Goal: Information Seeking & Learning: Learn about a topic

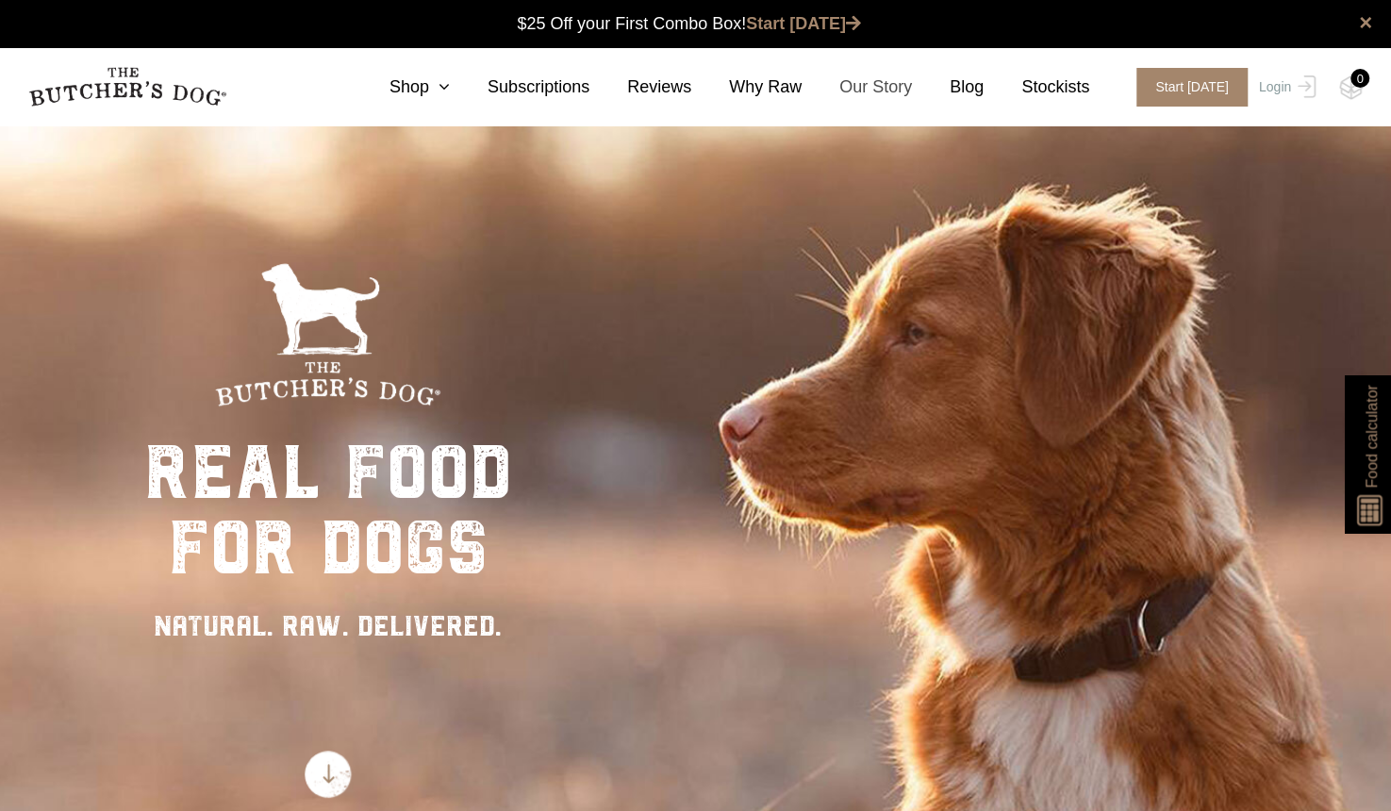
click at [899, 95] on link "Our Story" at bounding box center [856, 86] width 110 height 25
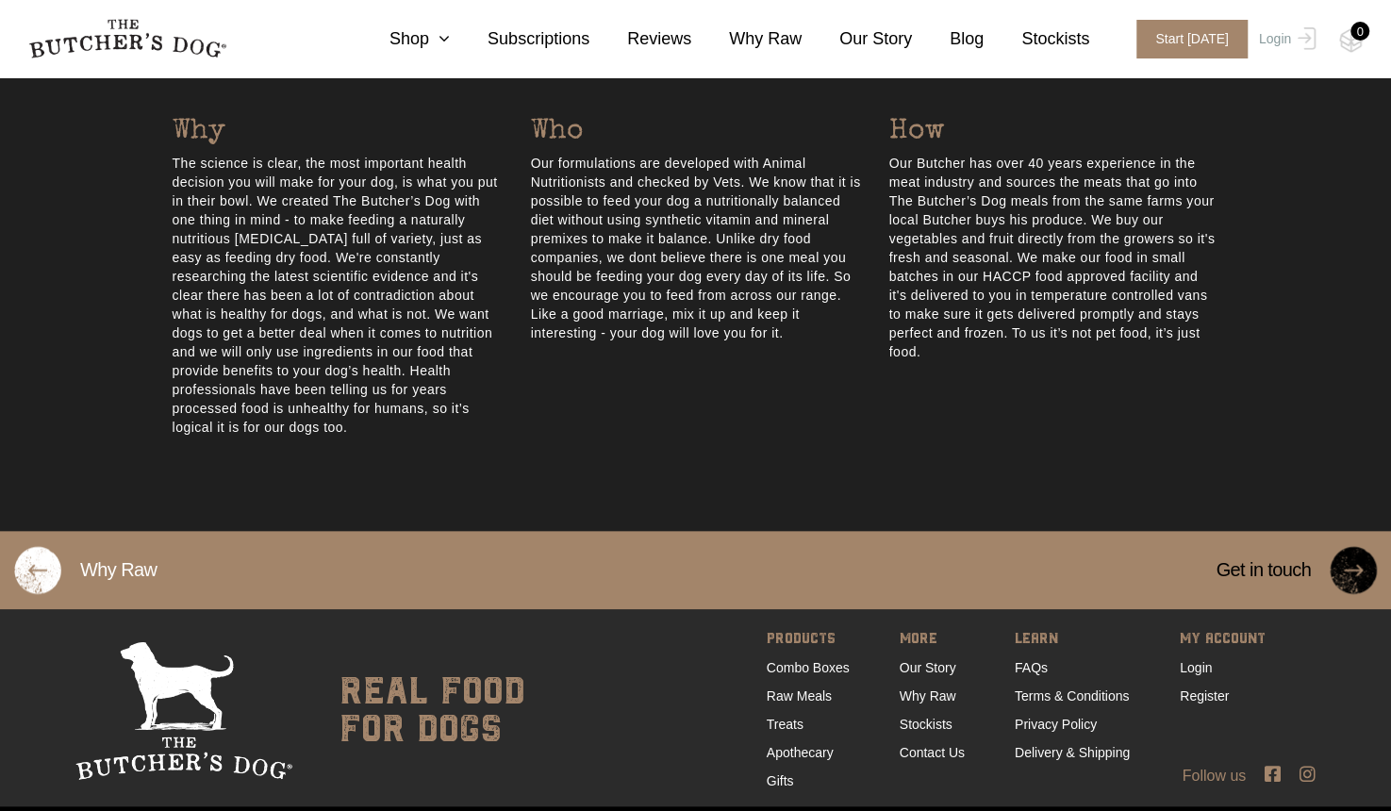
scroll to position [975, 0]
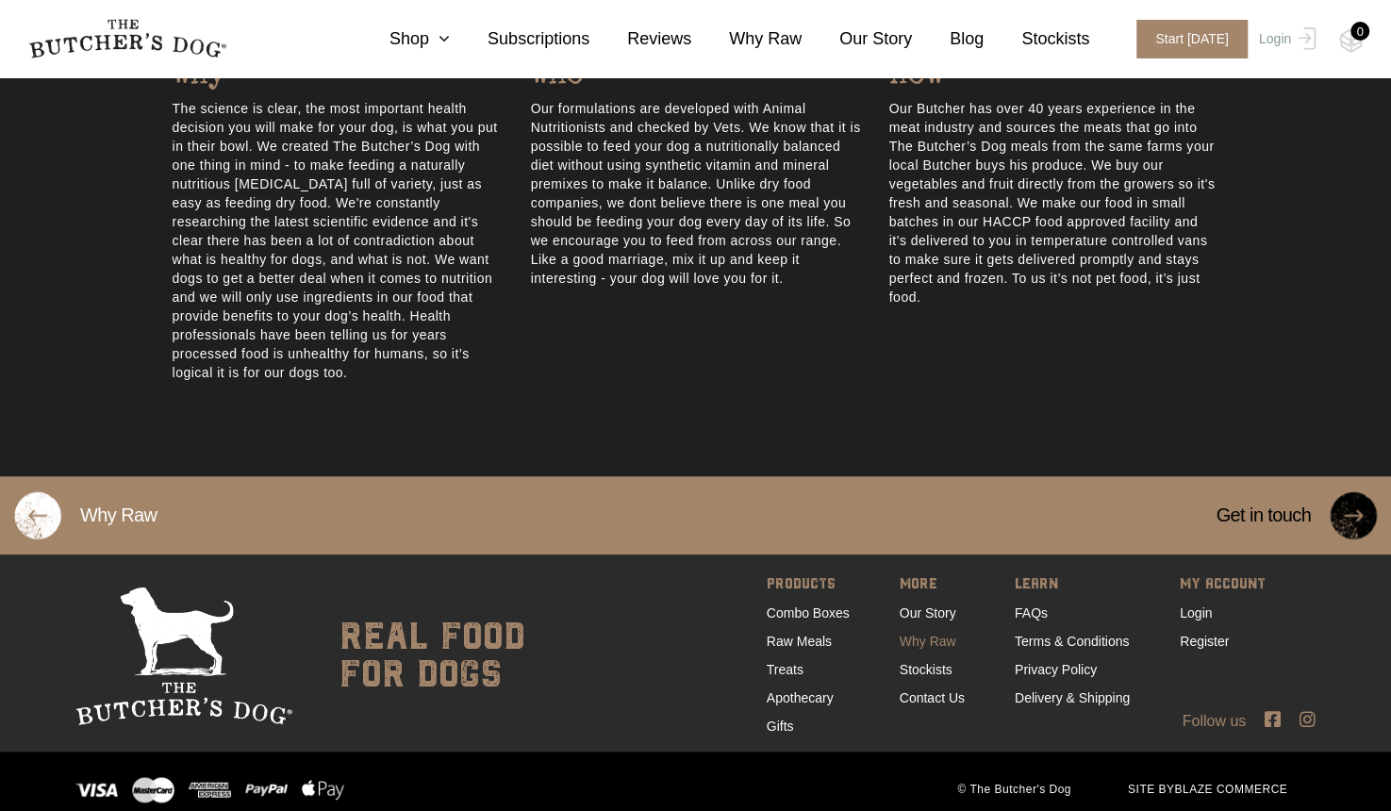
click at [927, 634] on link "Why Raw" at bounding box center [928, 641] width 57 height 15
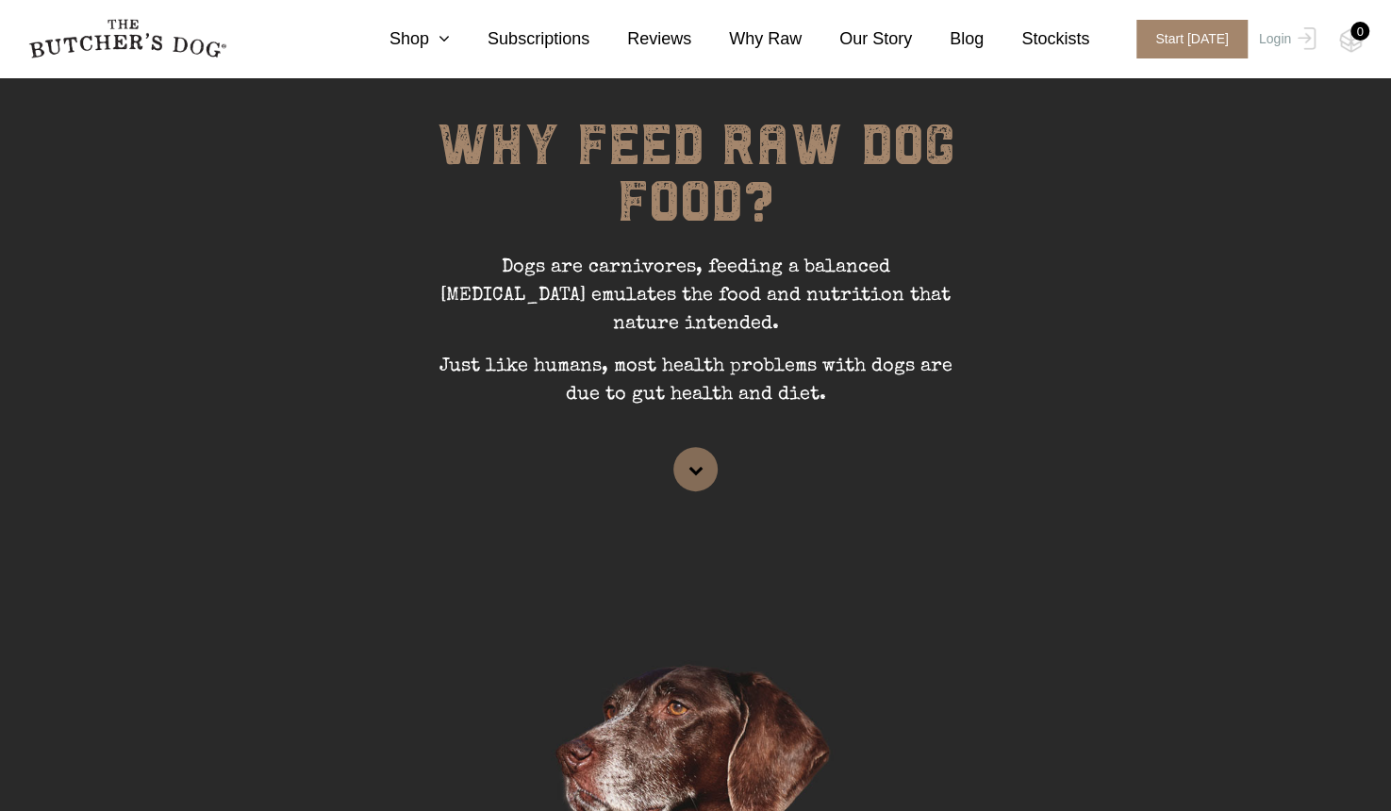
click at [705, 447] on link at bounding box center [695, 469] width 44 height 44
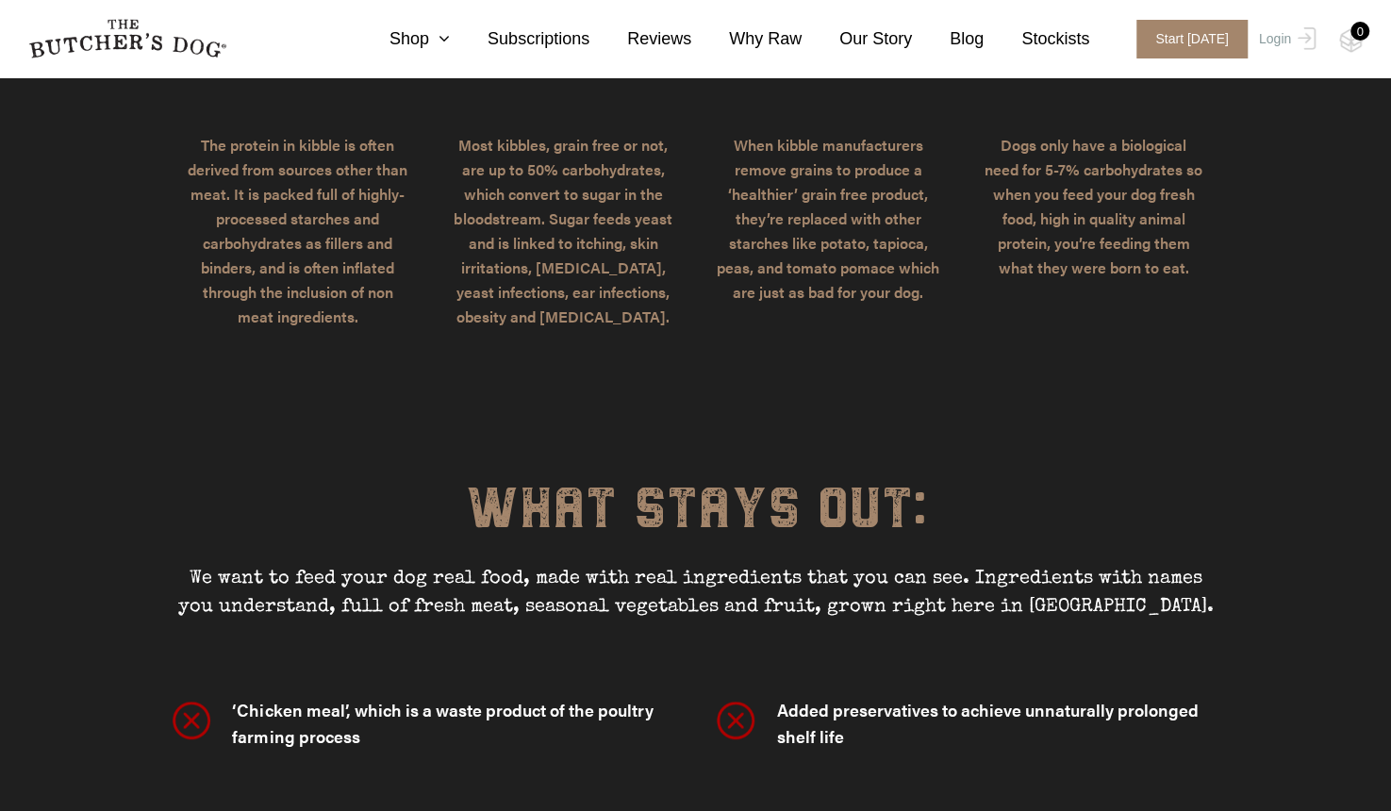
scroll to position [4823, 0]
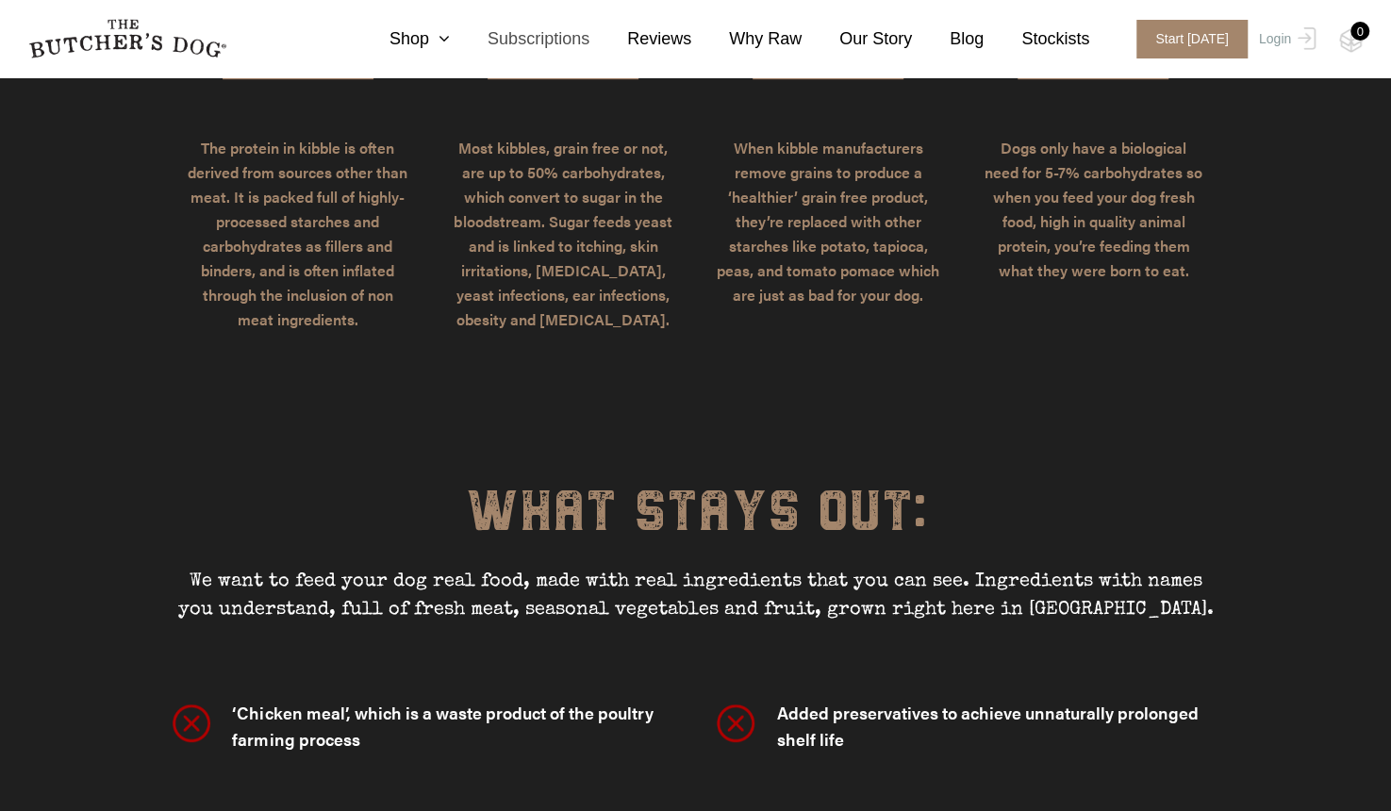
click at [589, 44] on link "Subscriptions" at bounding box center [520, 38] width 140 height 25
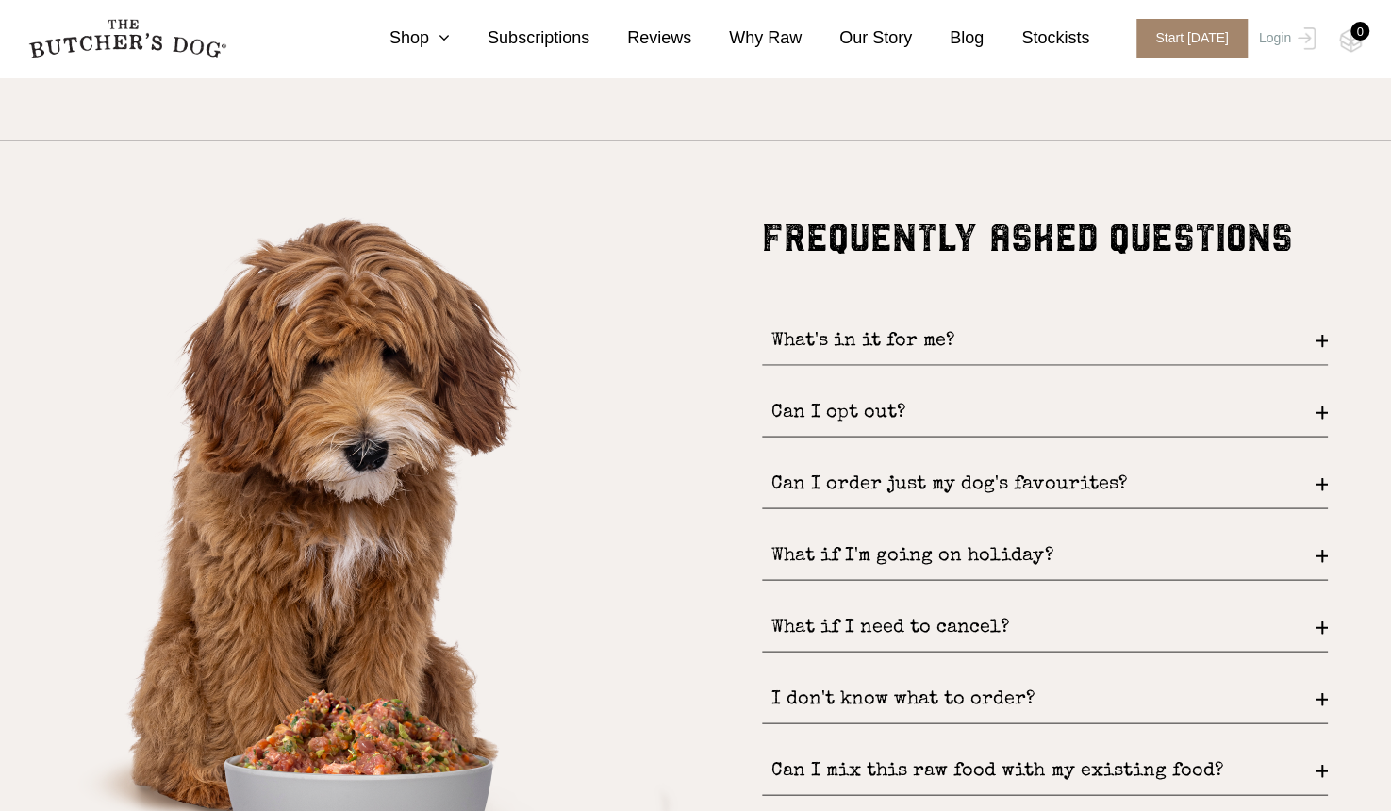
scroll to position [2209, 0]
click at [1315, 344] on div "What's in it for me?" at bounding box center [1045, 341] width 566 height 48
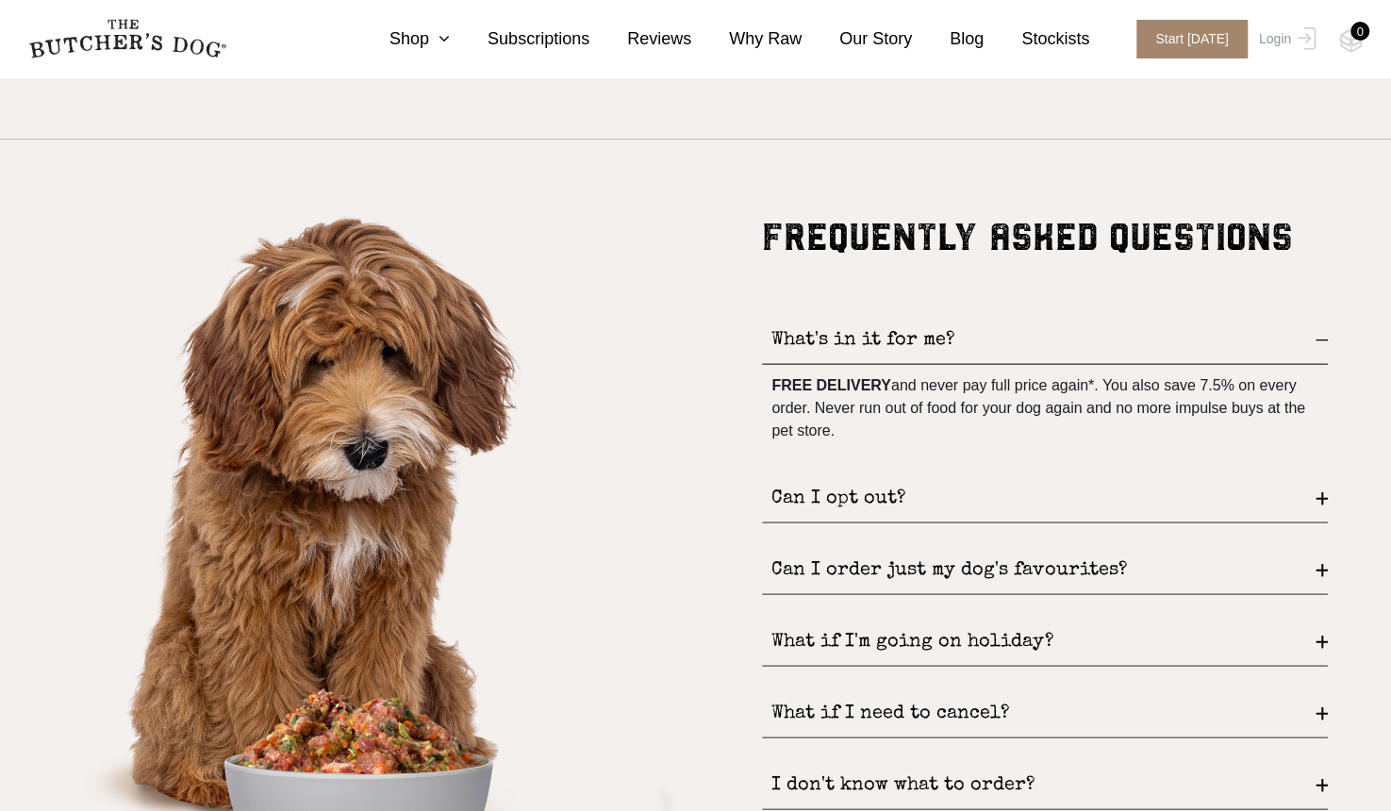
click at [1312, 493] on div "Can I opt out?" at bounding box center [1045, 499] width 566 height 48
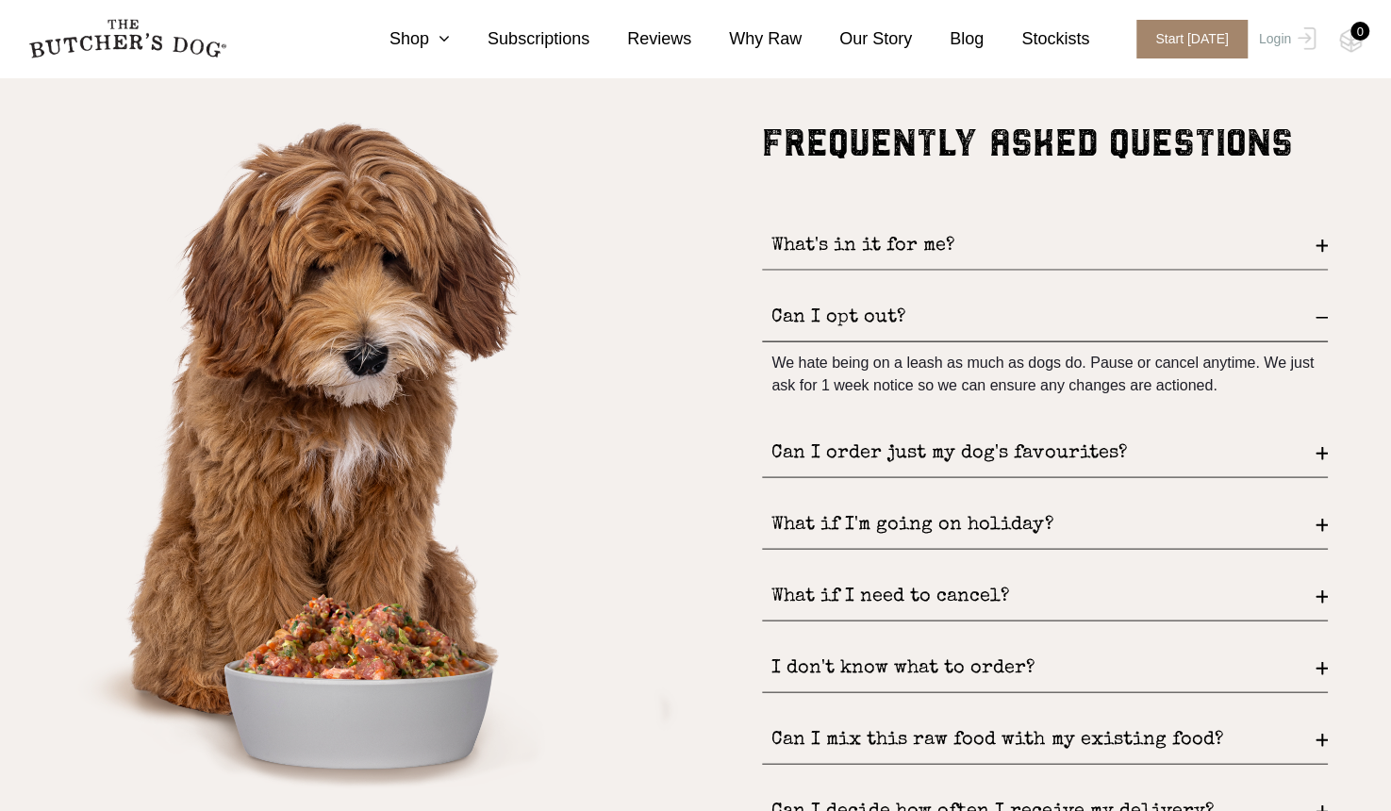
scroll to position [2314, 0]
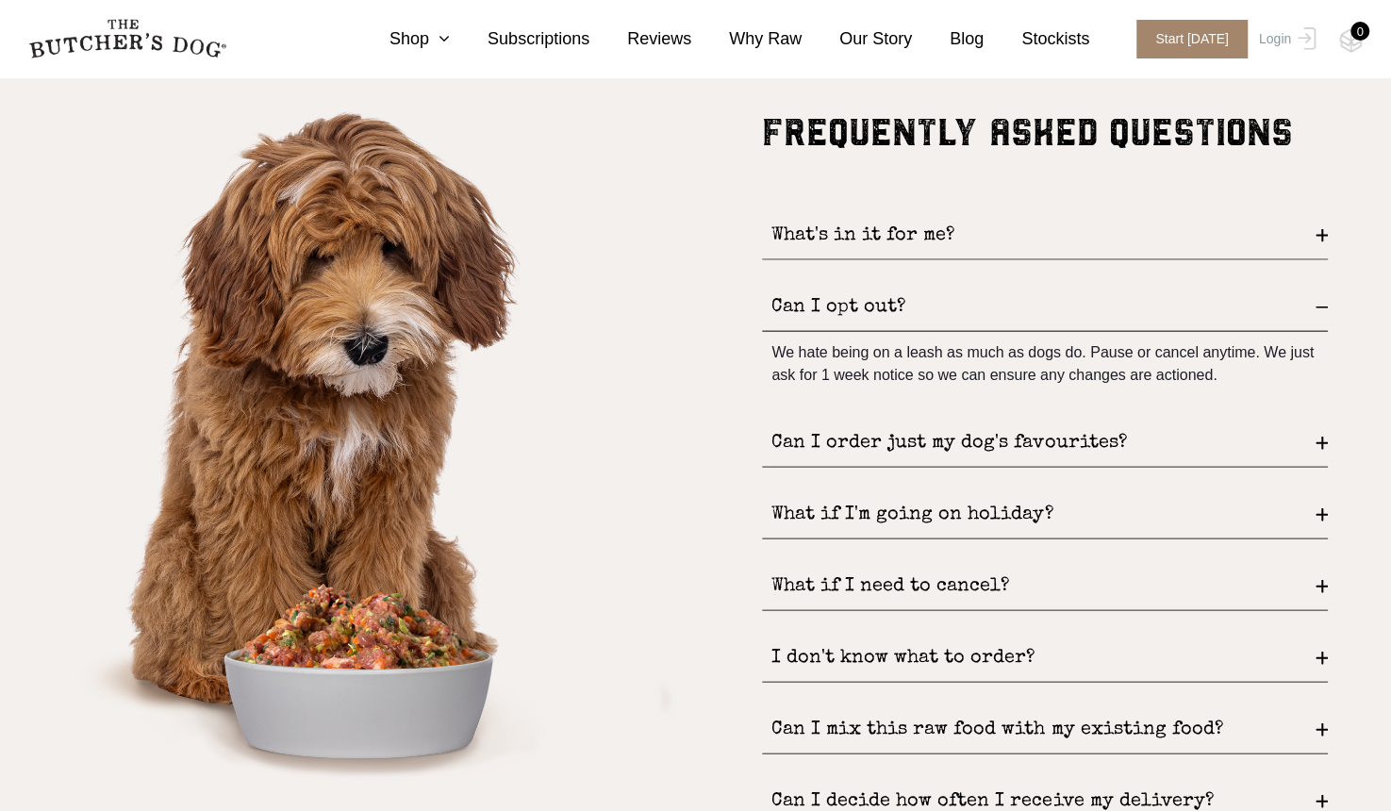
click at [1325, 435] on div "Can I order just my dog's favourites?" at bounding box center [1045, 444] width 566 height 48
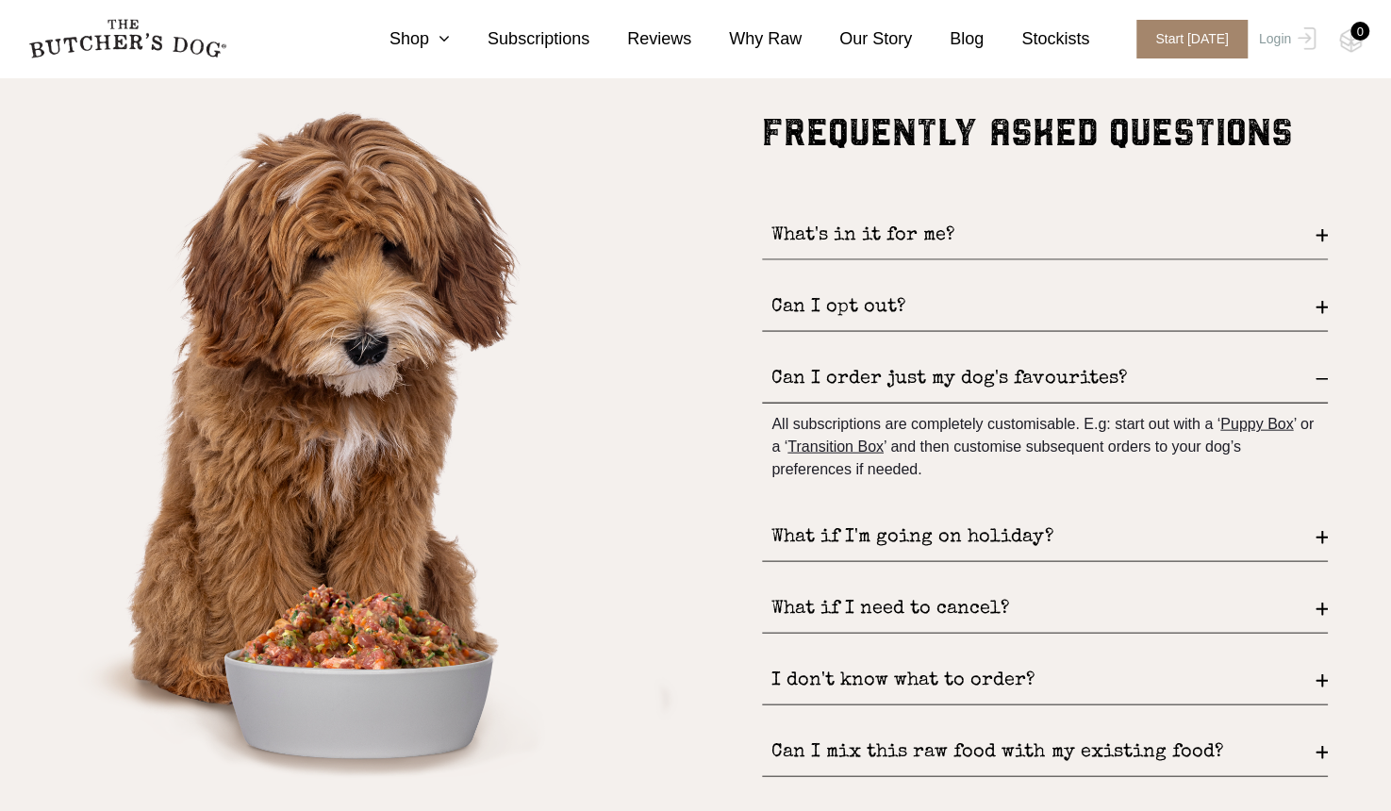
click at [1316, 542] on div "What if I'm going on holiday?" at bounding box center [1045, 538] width 566 height 48
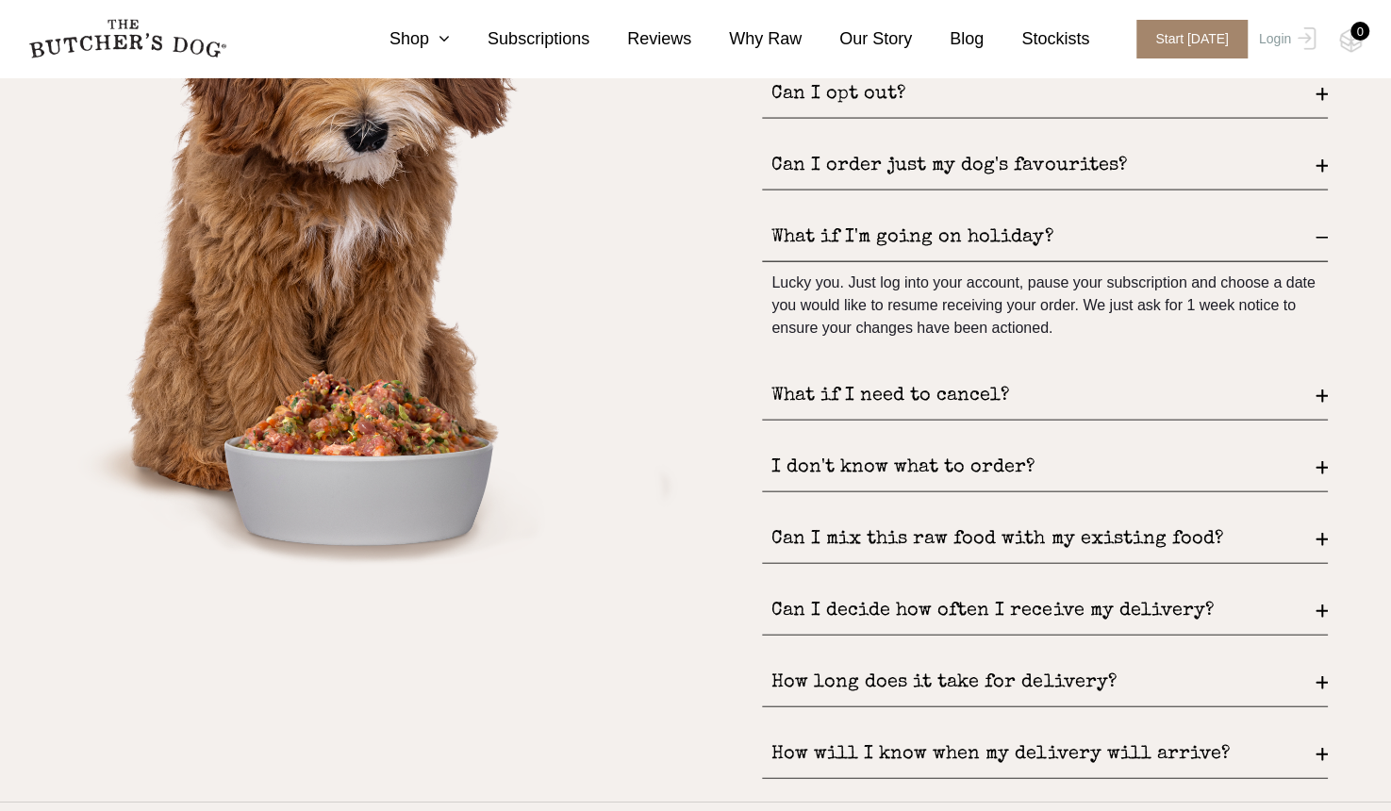
scroll to position [2531, 0]
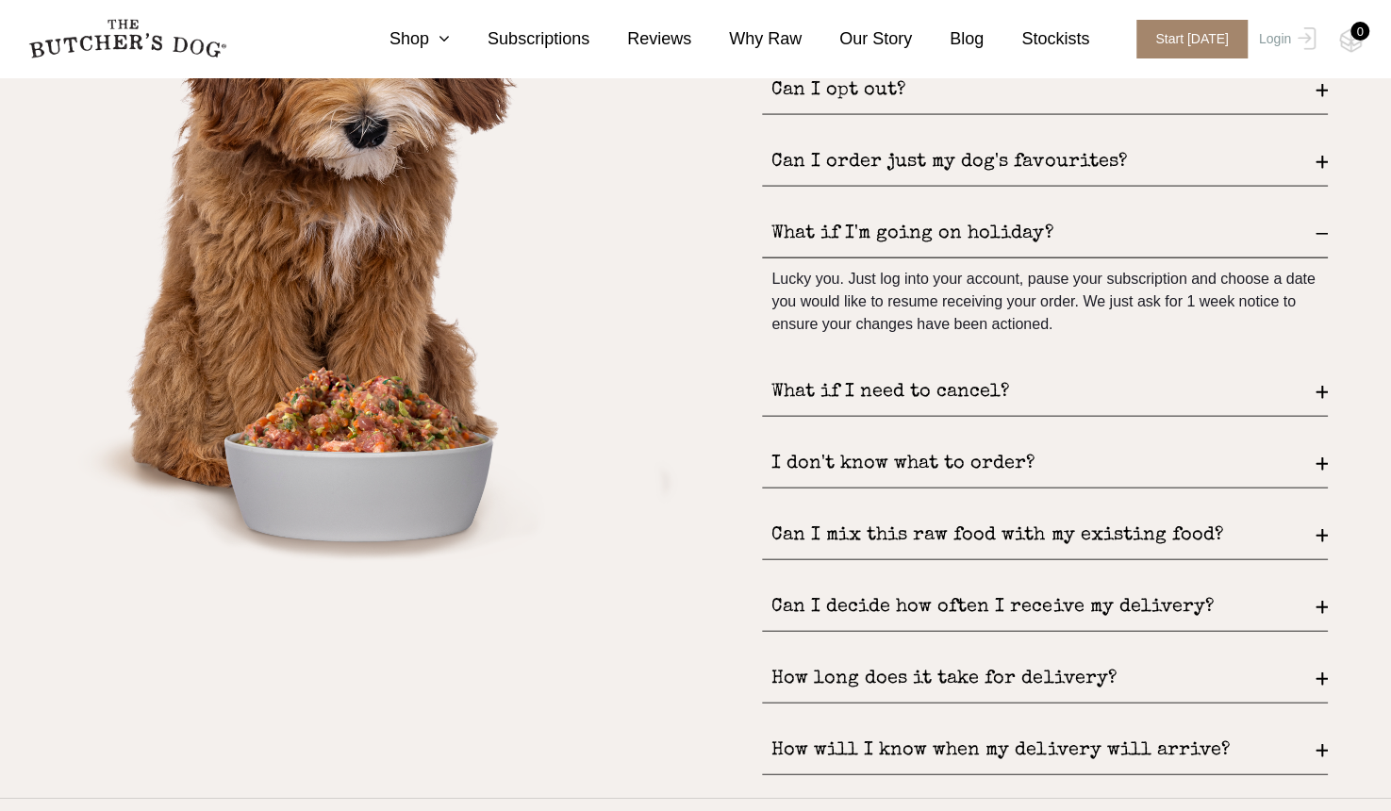
click at [1320, 468] on div "I don't know what to order?" at bounding box center [1045, 464] width 566 height 48
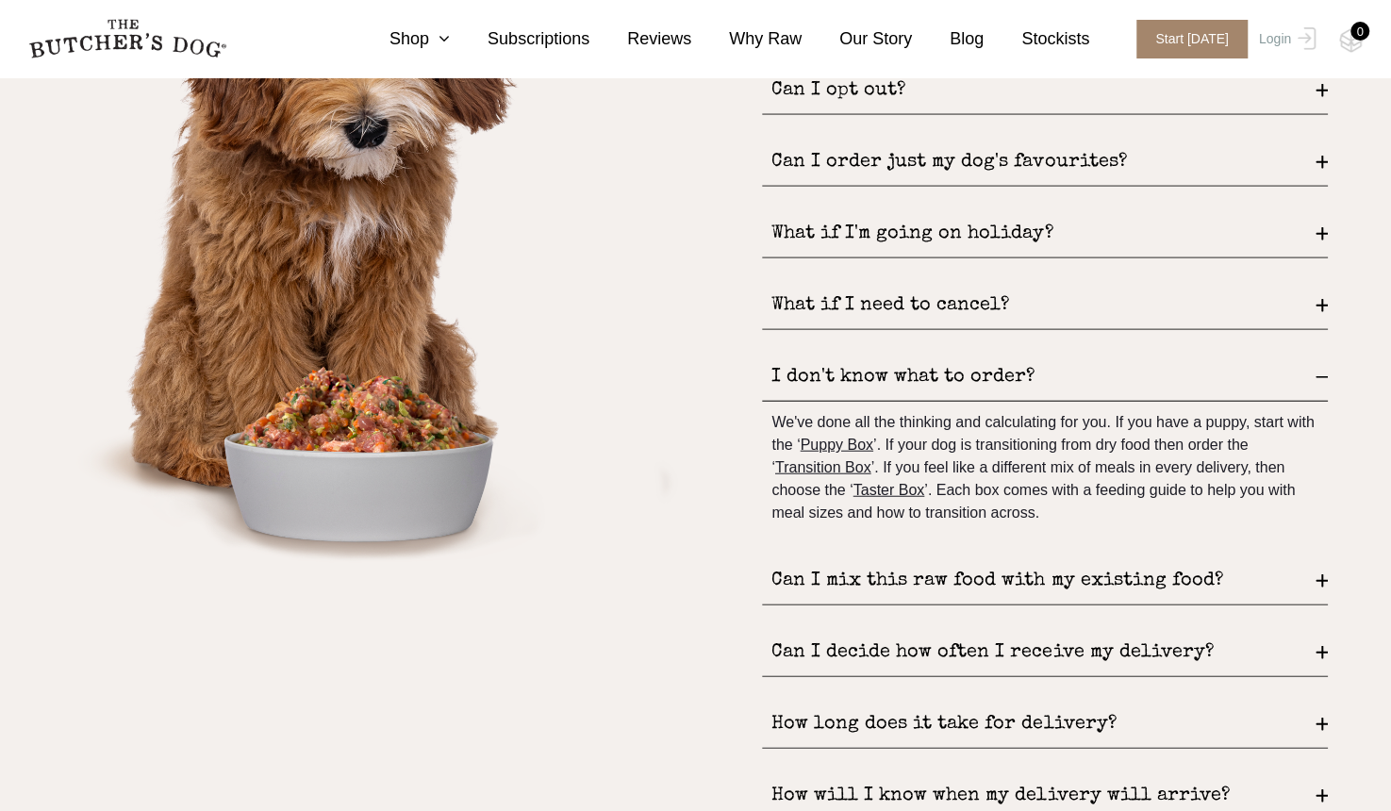
click at [1316, 571] on div "Can I mix this raw food with my existing food?" at bounding box center [1045, 581] width 566 height 48
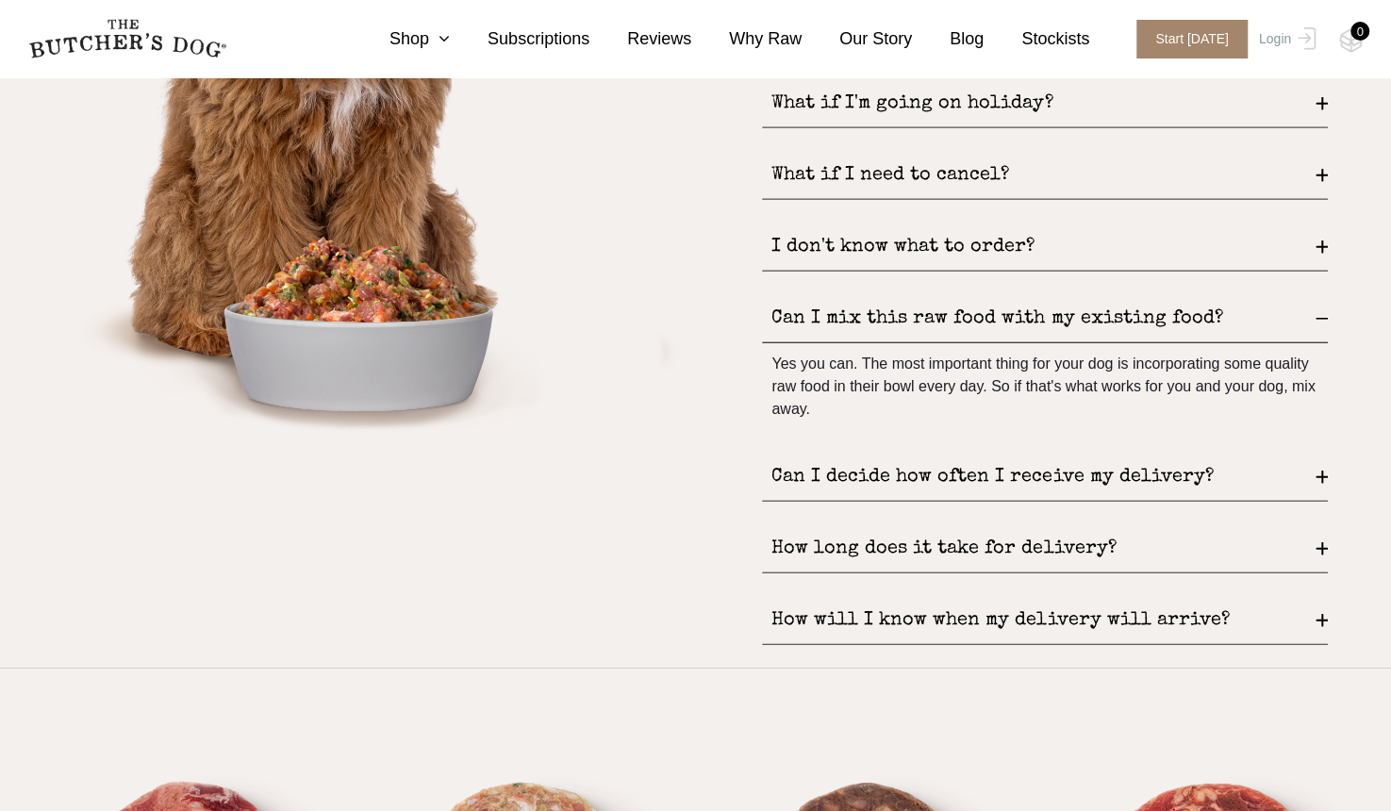
scroll to position [2666, 0]
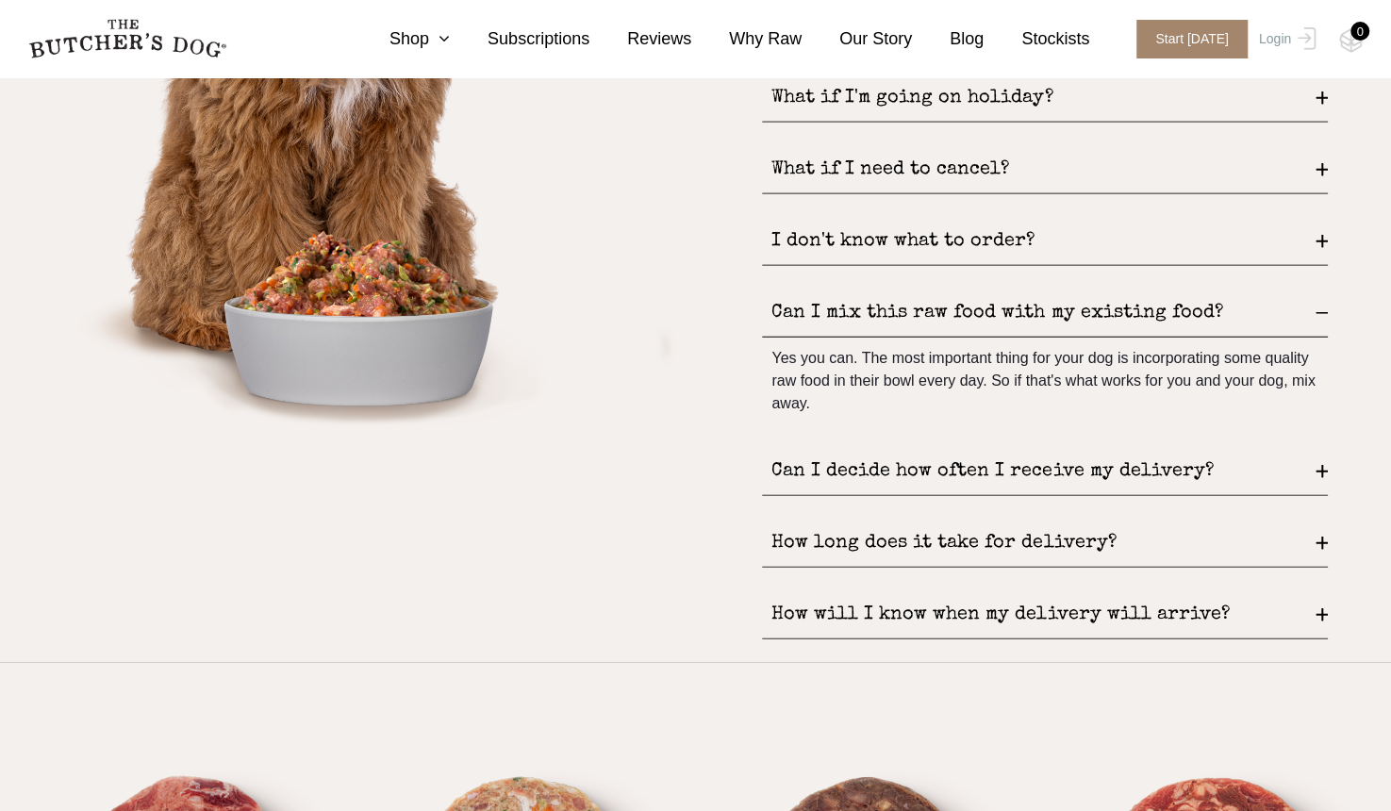
click at [1328, 470] on div "FREQUENTLY ASKED QUESTIONS What's in it for me? FREE DELIVERY and never pay ful…" at bounding box center [695, 210] width 1391 height 905
click at [1320, 476] on div "Can I decide how often I receive my delivery?" at bounding box center [1045, 472] width 566 height 48
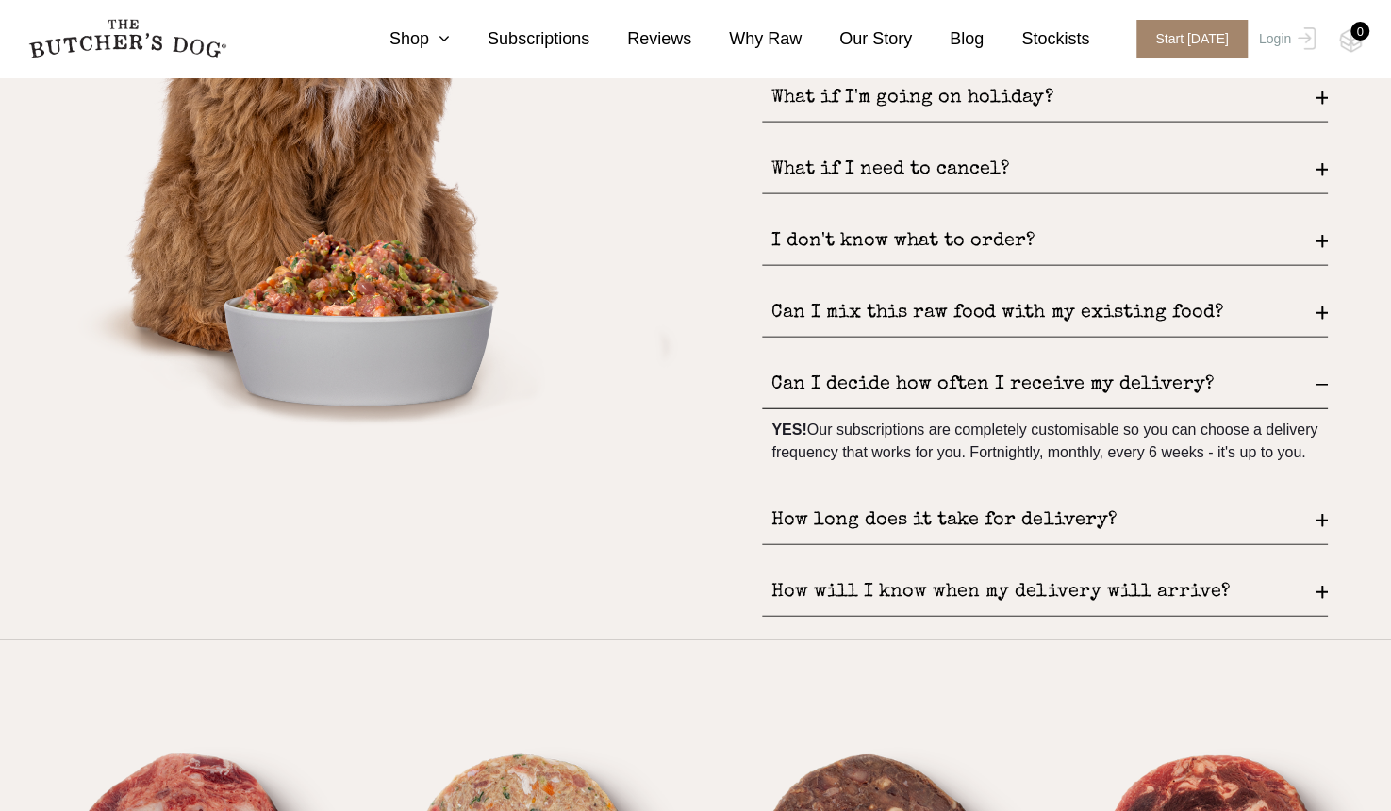
click at [1316, 544] on div "How long does it take for delivery?" at bounding box center [1045, 521] width 566 height 48
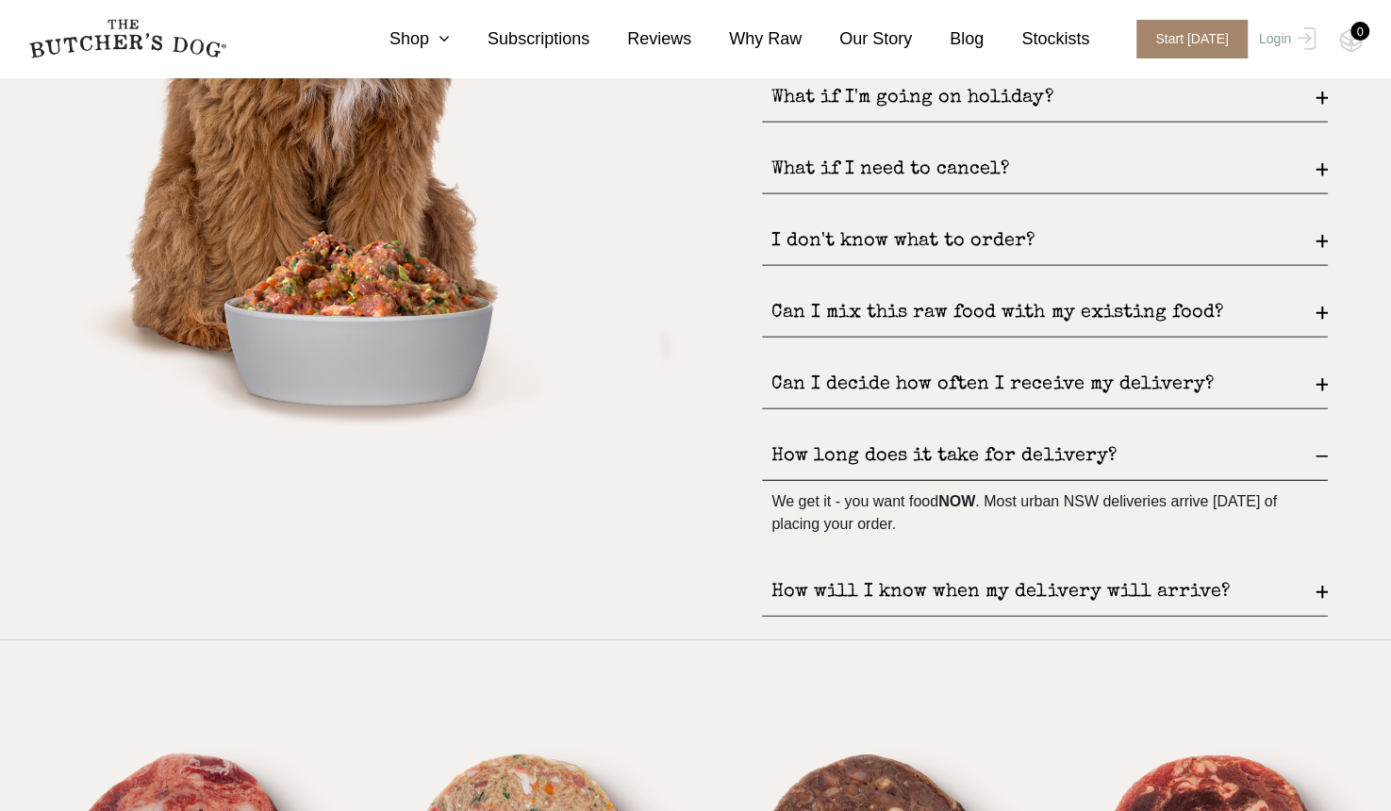
click at [1312, 590] on div "How will I know when my delivery will arrive?" at bounding box center [1045, 593] width 566 height 48
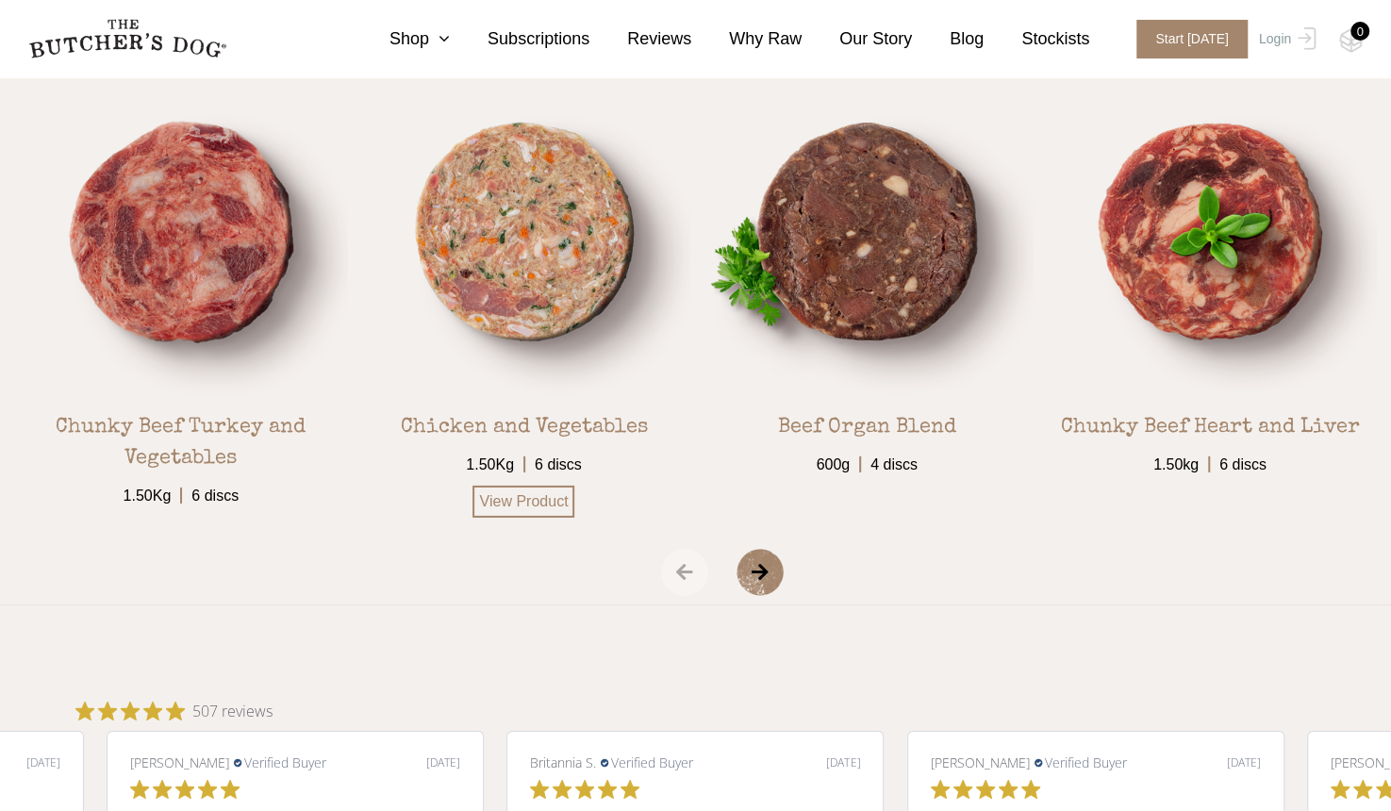
scroll to position [3309, 0]
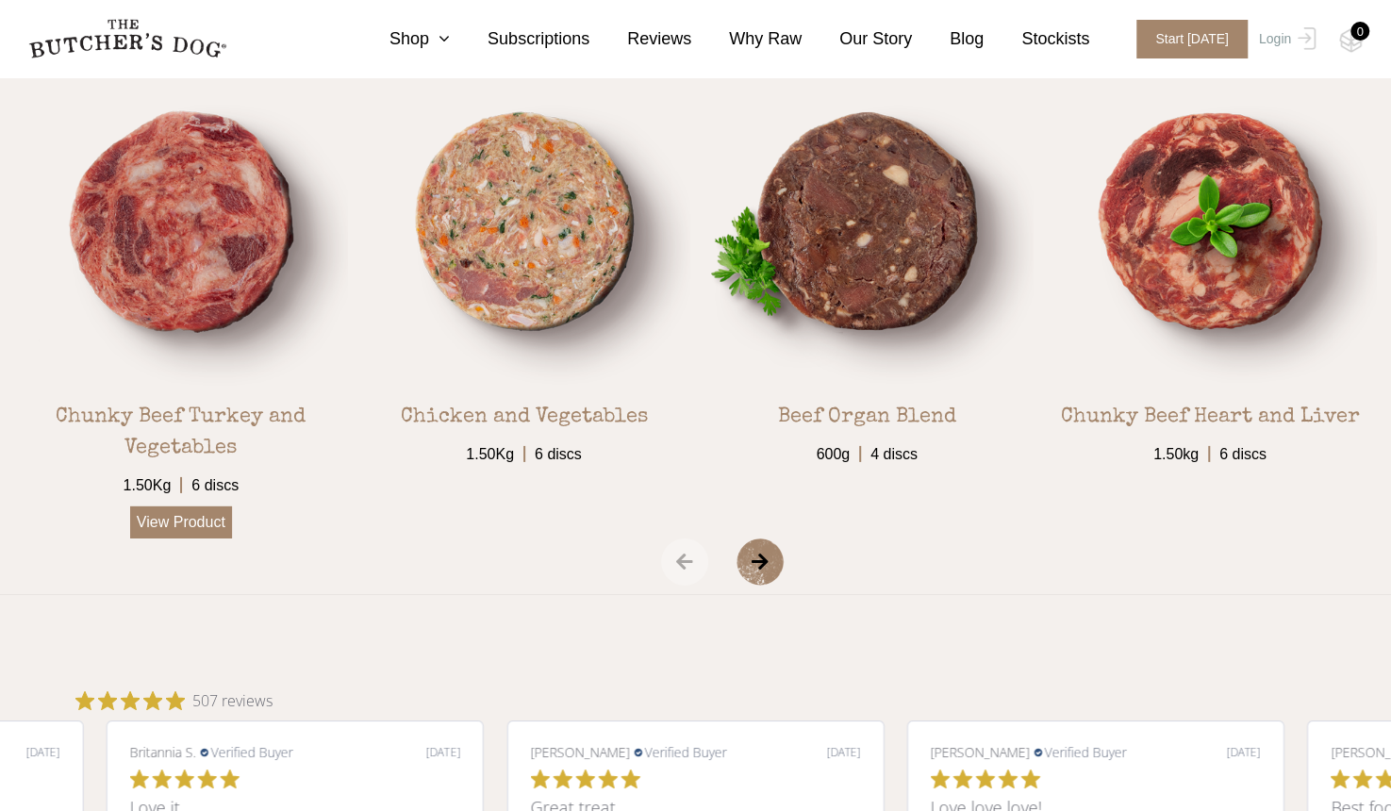
click at [171, 516] on link "View Product" at bounding box center [181, 522] width 102 height 32
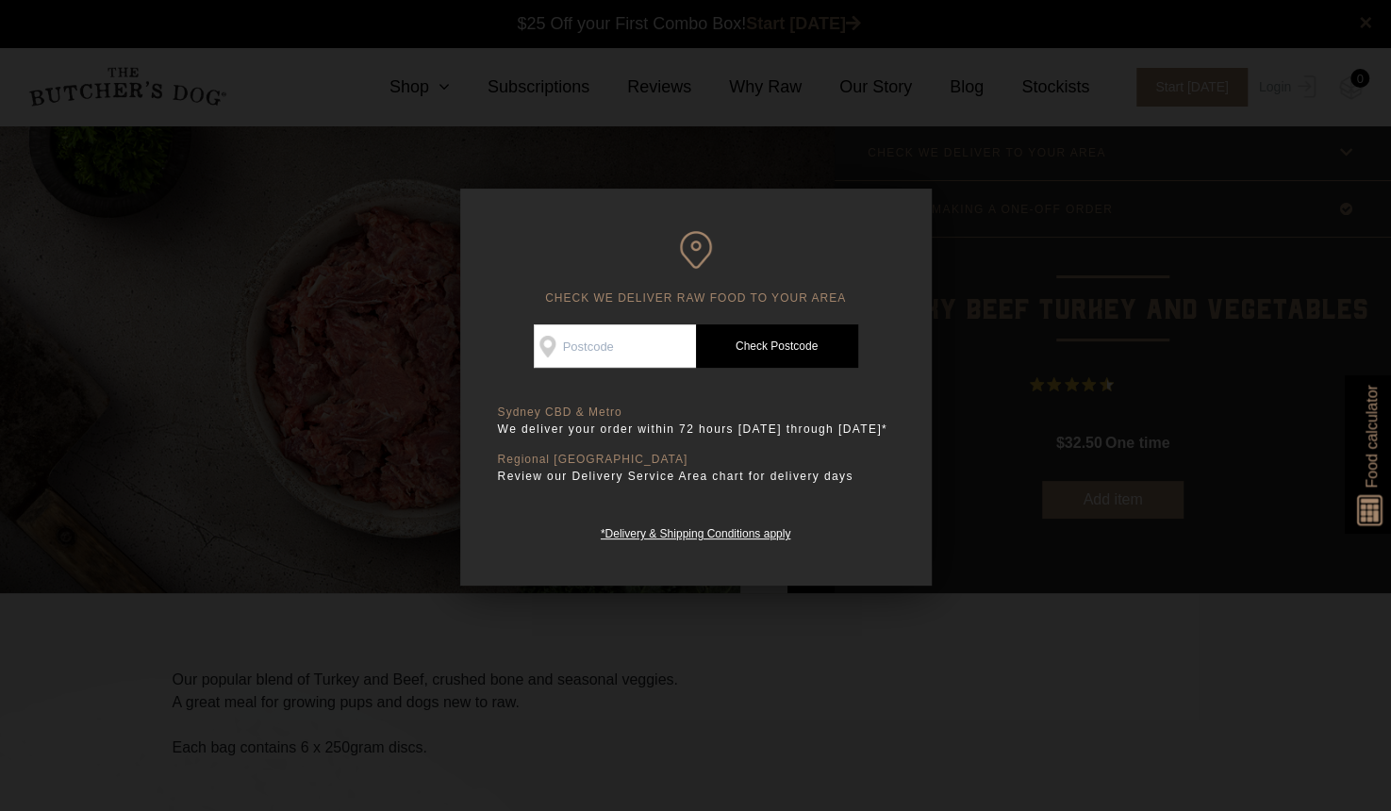
click at [137, 329] on div at bounding box center [695, 405] width 1391 height 811
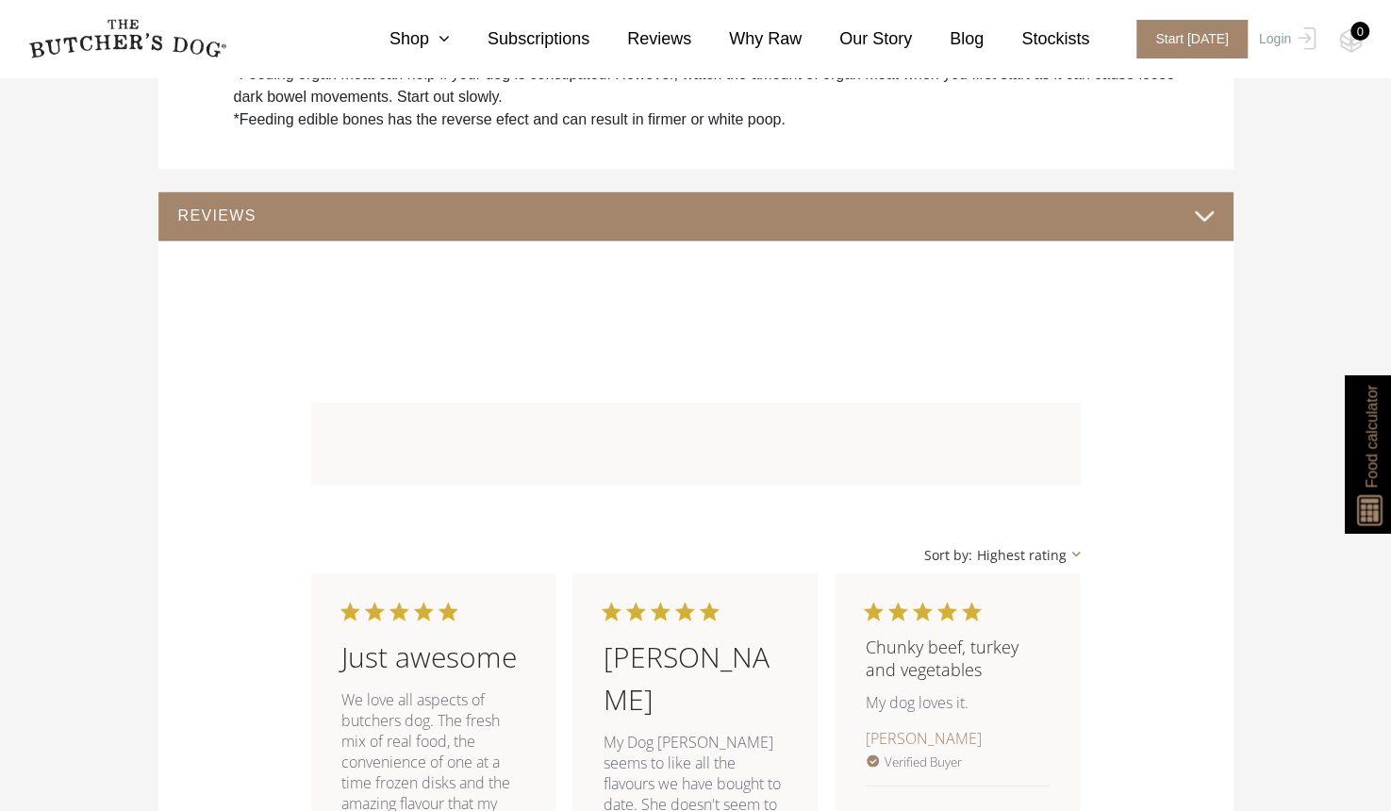
scroll to position [1698, 0]
click at [1205, 221] on button "REVIEWS" at bounding box center [695, 214] width 1037 height 25
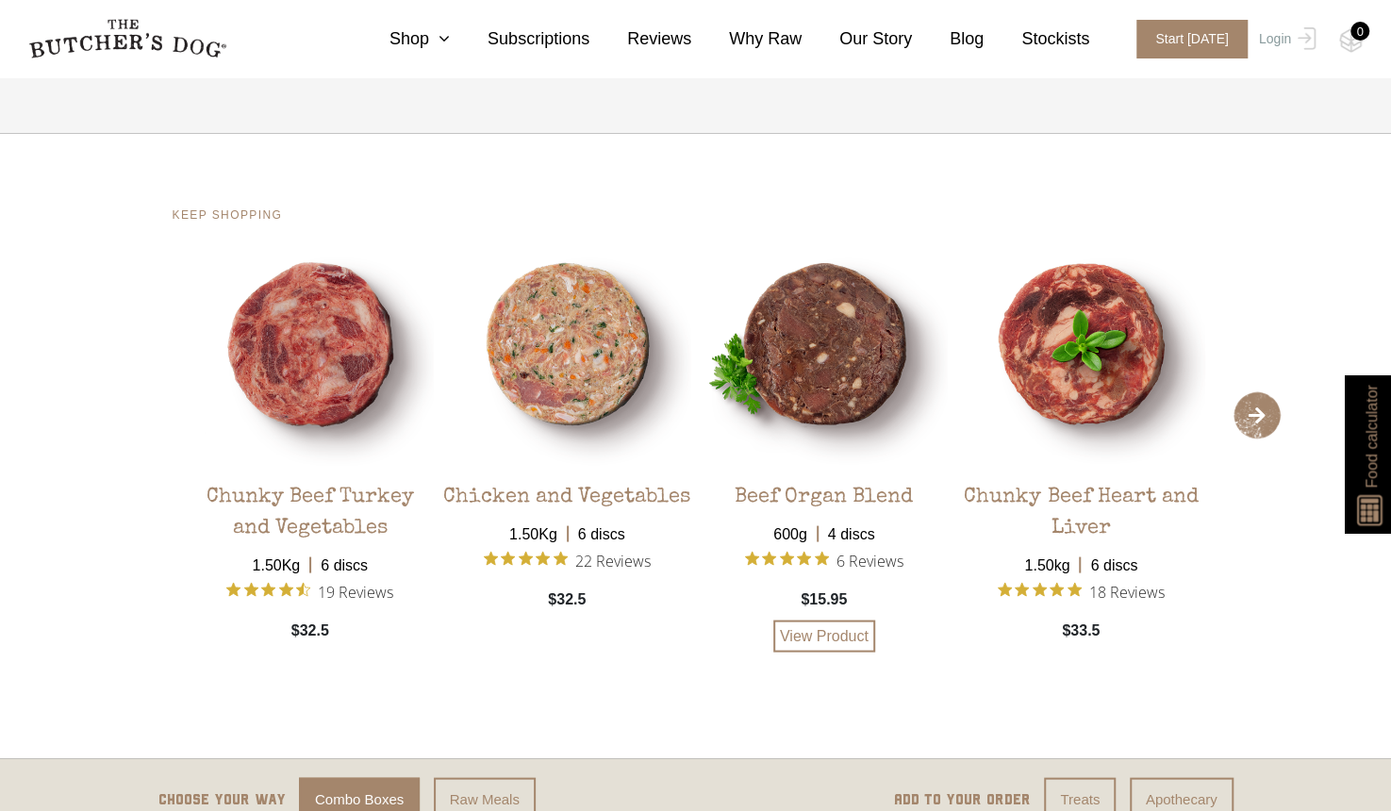
scroll to position [1888, 0]
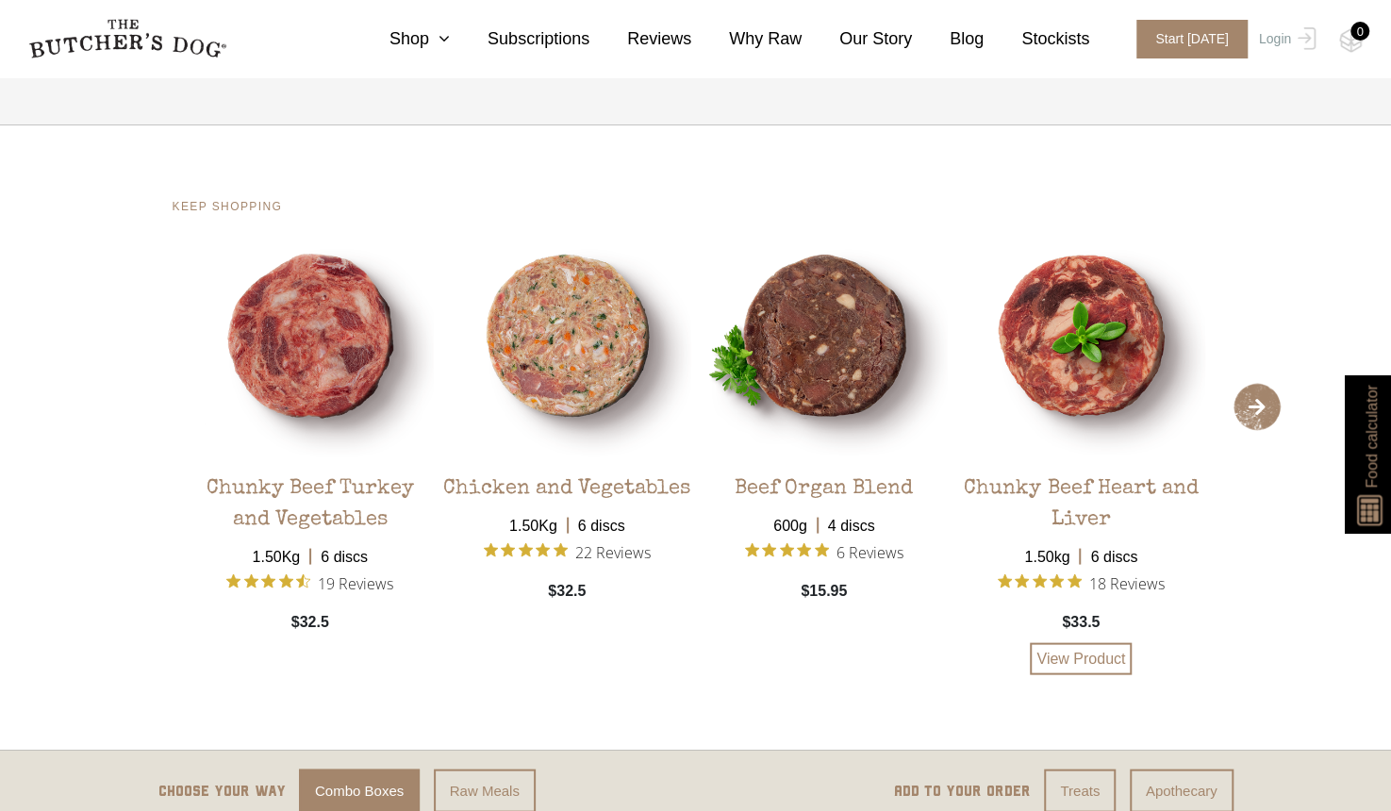
click at [1077, 491] on div "Chunky Beef Heart and Liver" at bounding box center [1081, 497] width 248 height 76
click at [1064, 658] on link "View Product" at bounding box center [1081, 658] width 102 height 32
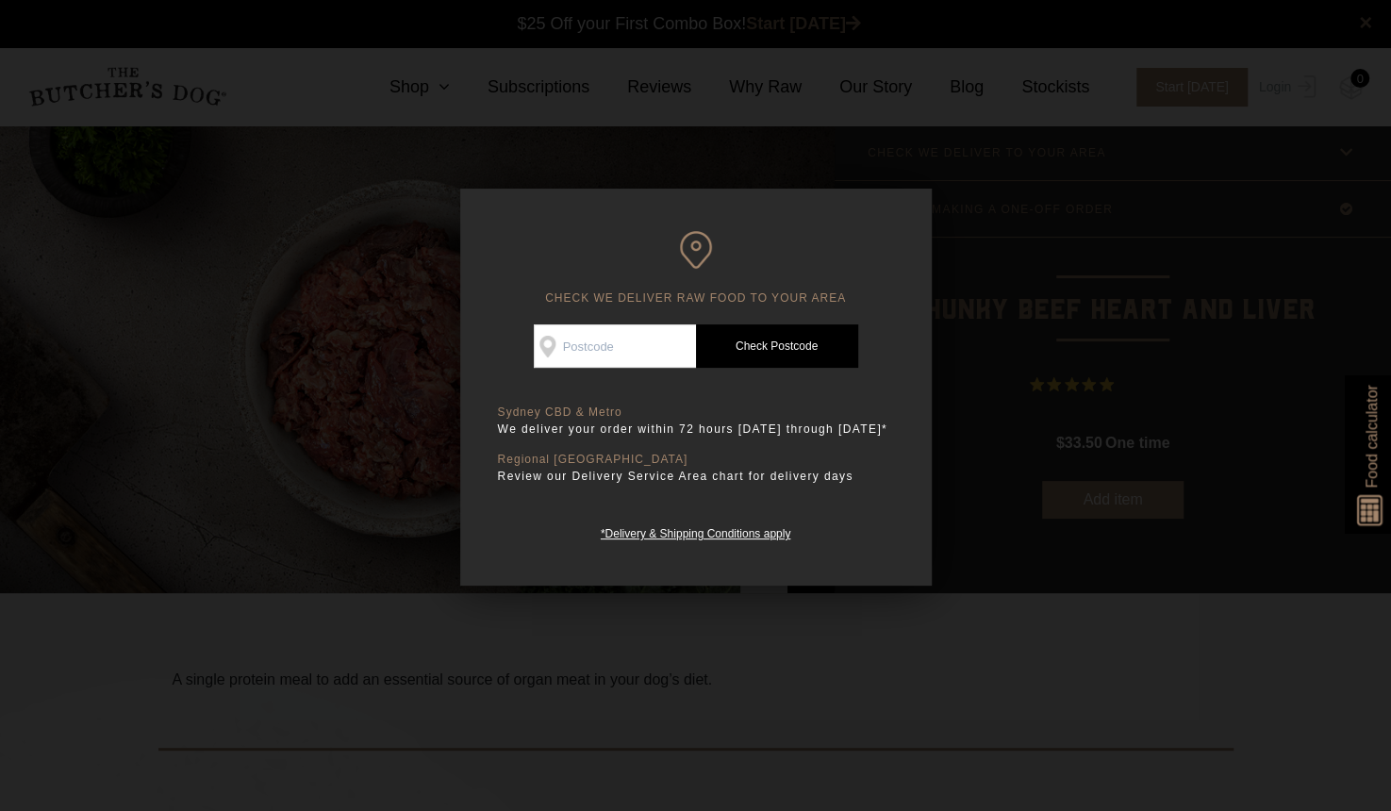
click at [969, 582] on div at bounding box center [695, 405] width 1391 height 811
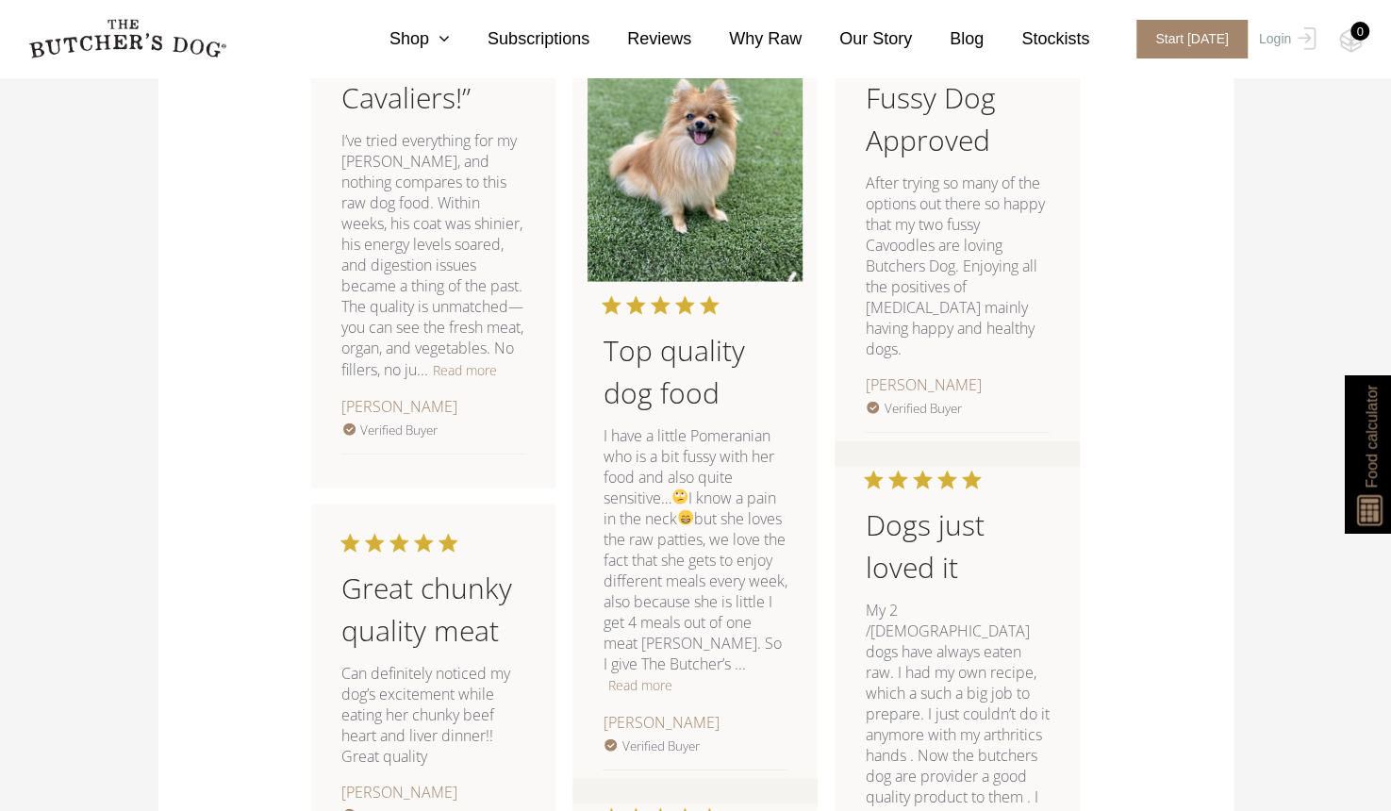
scroll to position [2217, 0]
click at [671, 673] on button "Read more" at bounding box center [639, 684] width 64 height 23
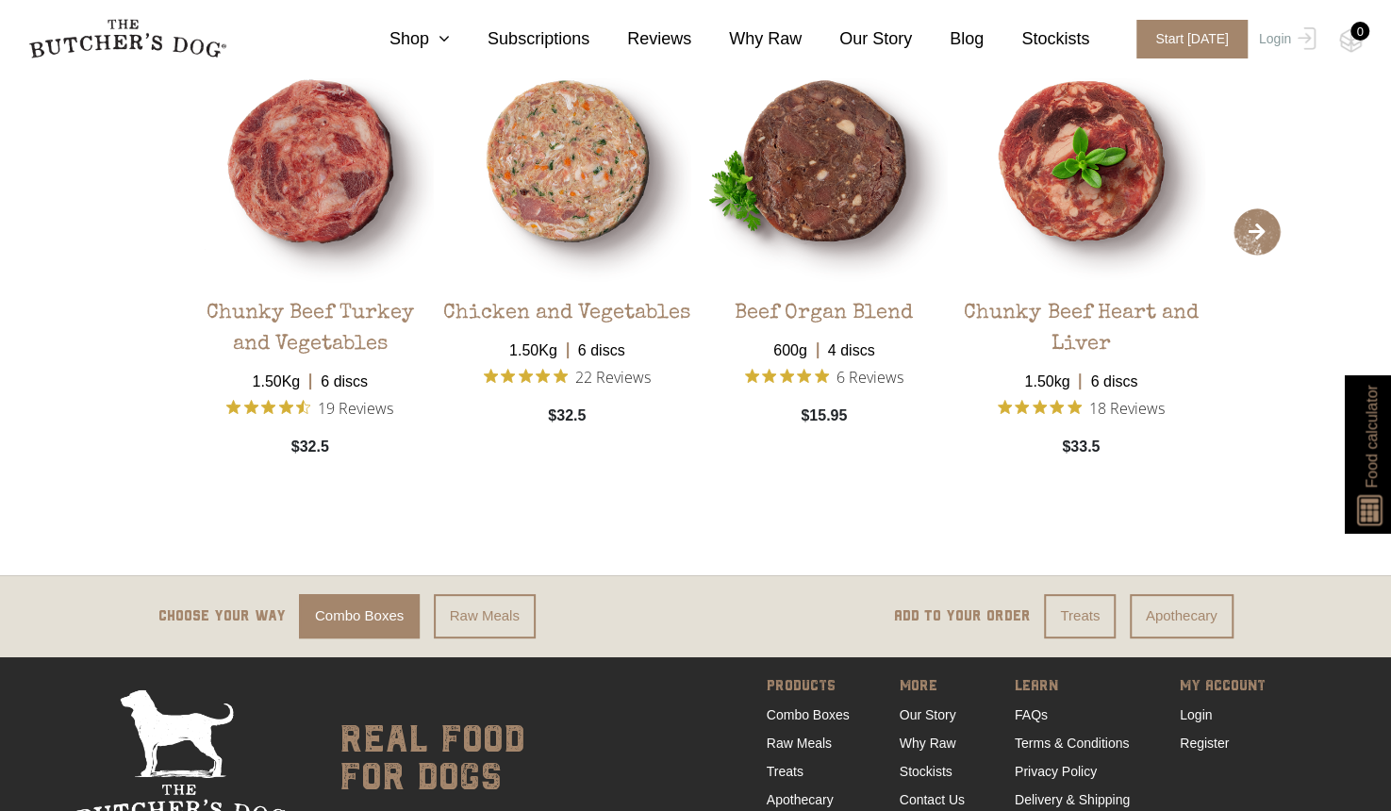
scroll to position [4182, 0]
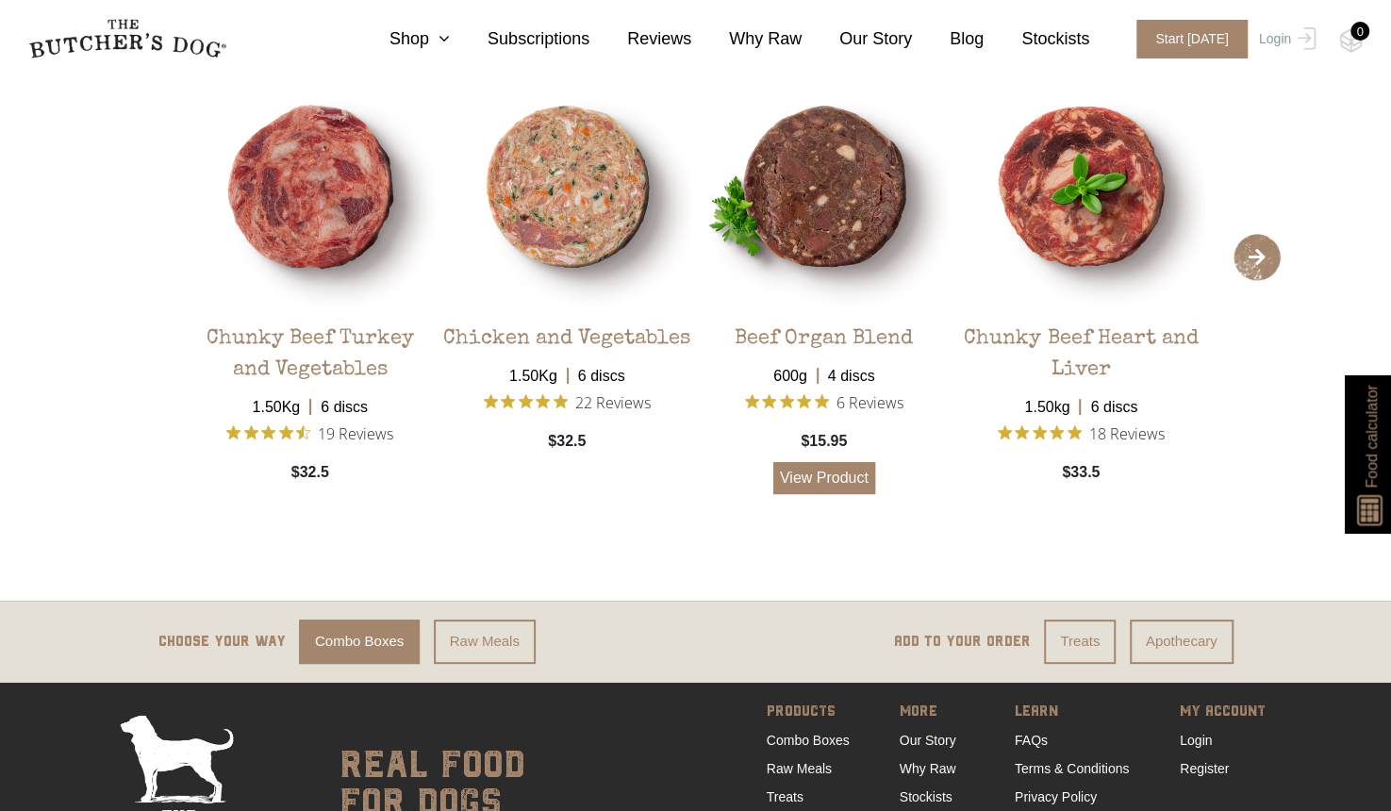
click at [818, 470] on link "View Product" at bounding box center [824, 478] width 102 height 32
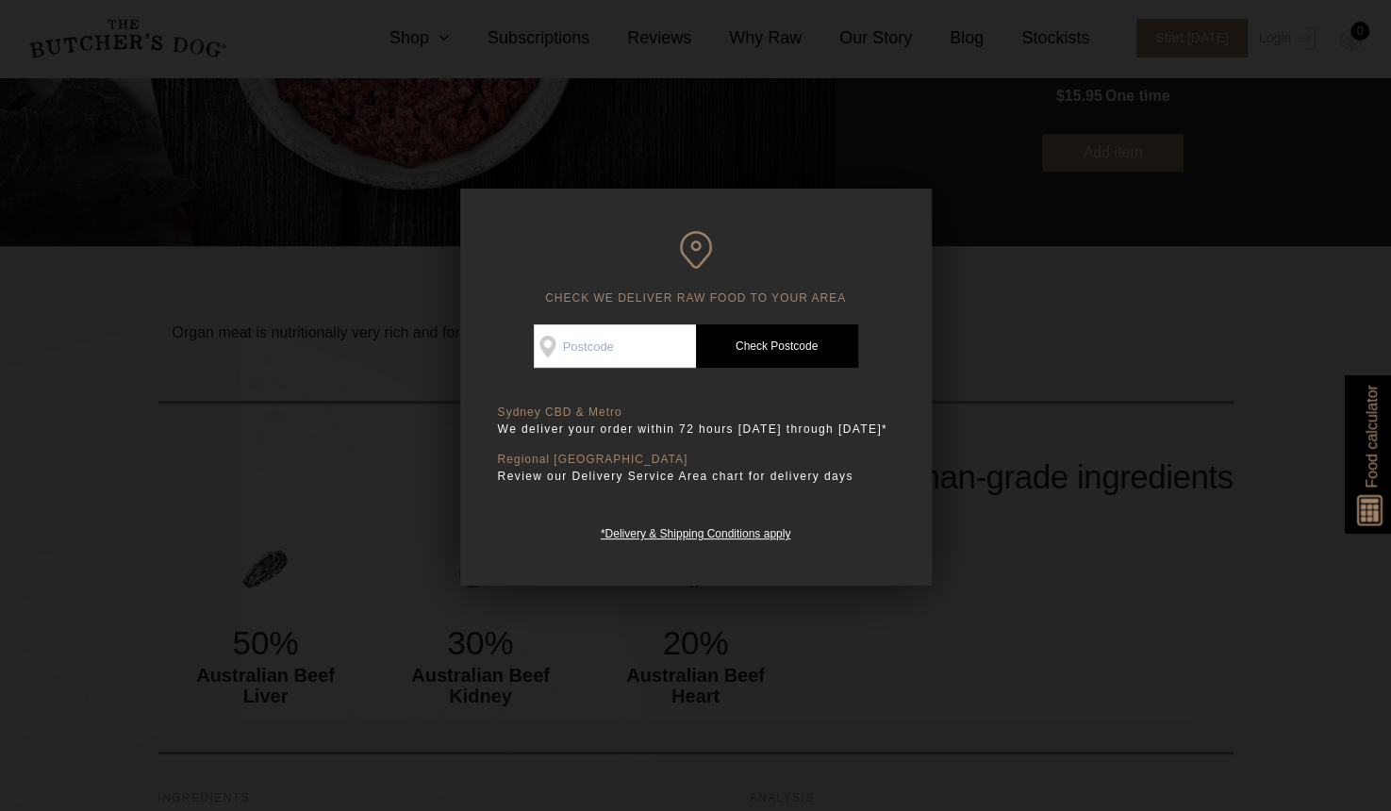
click at [401, 473] on div at bounding box center [695, 405] width 1391 height 811
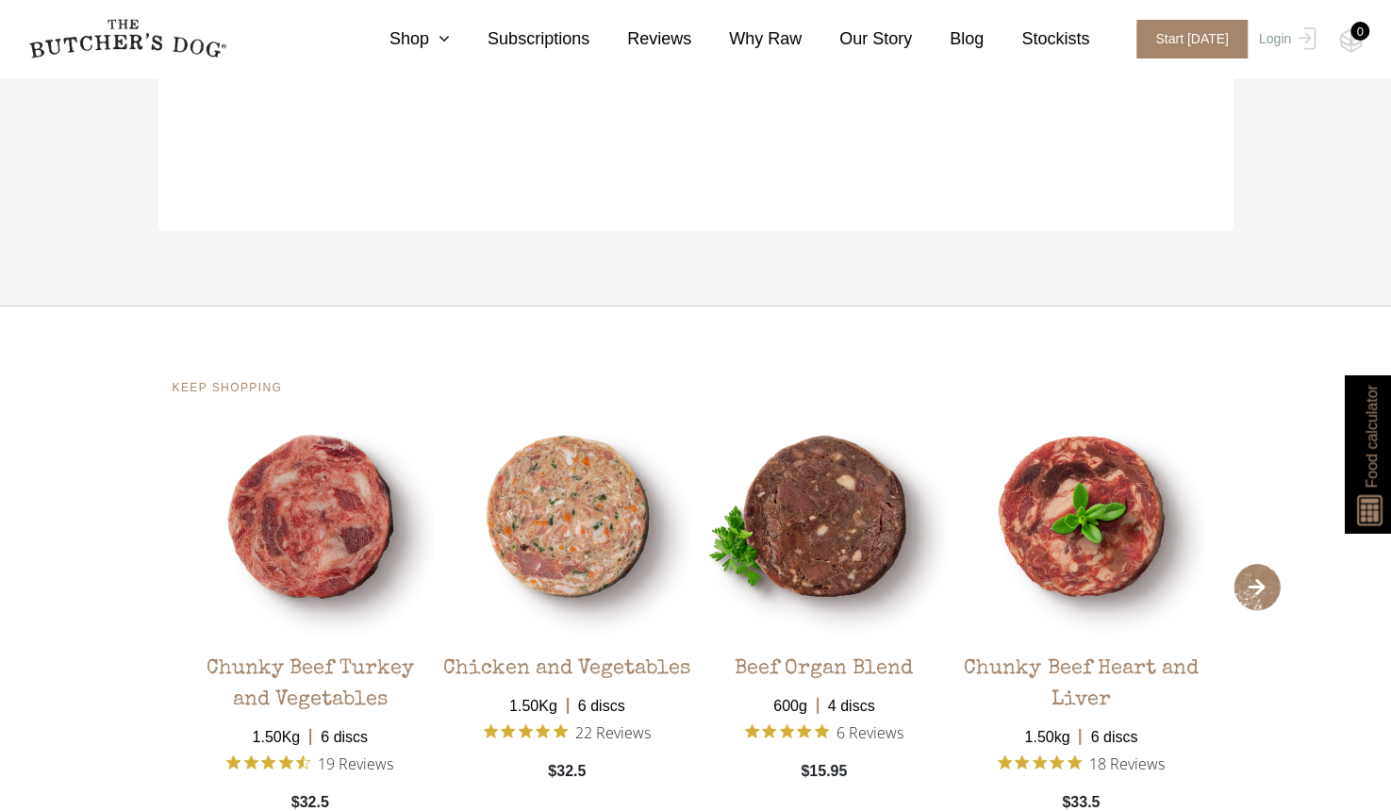
scroll to position [2775, 0]
click at [1073, 654] on div "Chunky Beef Heart and Liver" at bounding box center [1081, 677] width 248 height 76
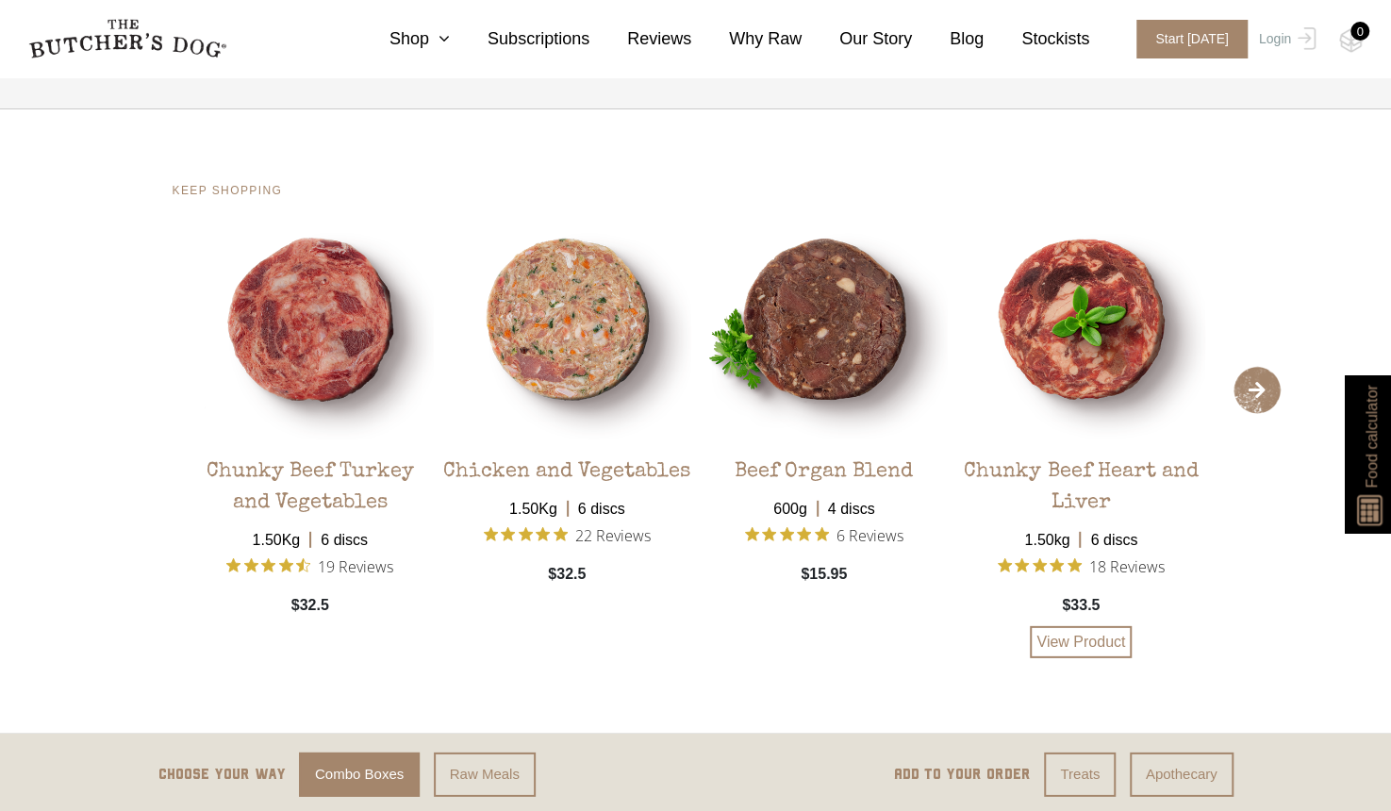
scroll to position [2972, 0]
click at [1069, 644] on link "View Product" at bounding box center [1081, 641] width 102 height 32
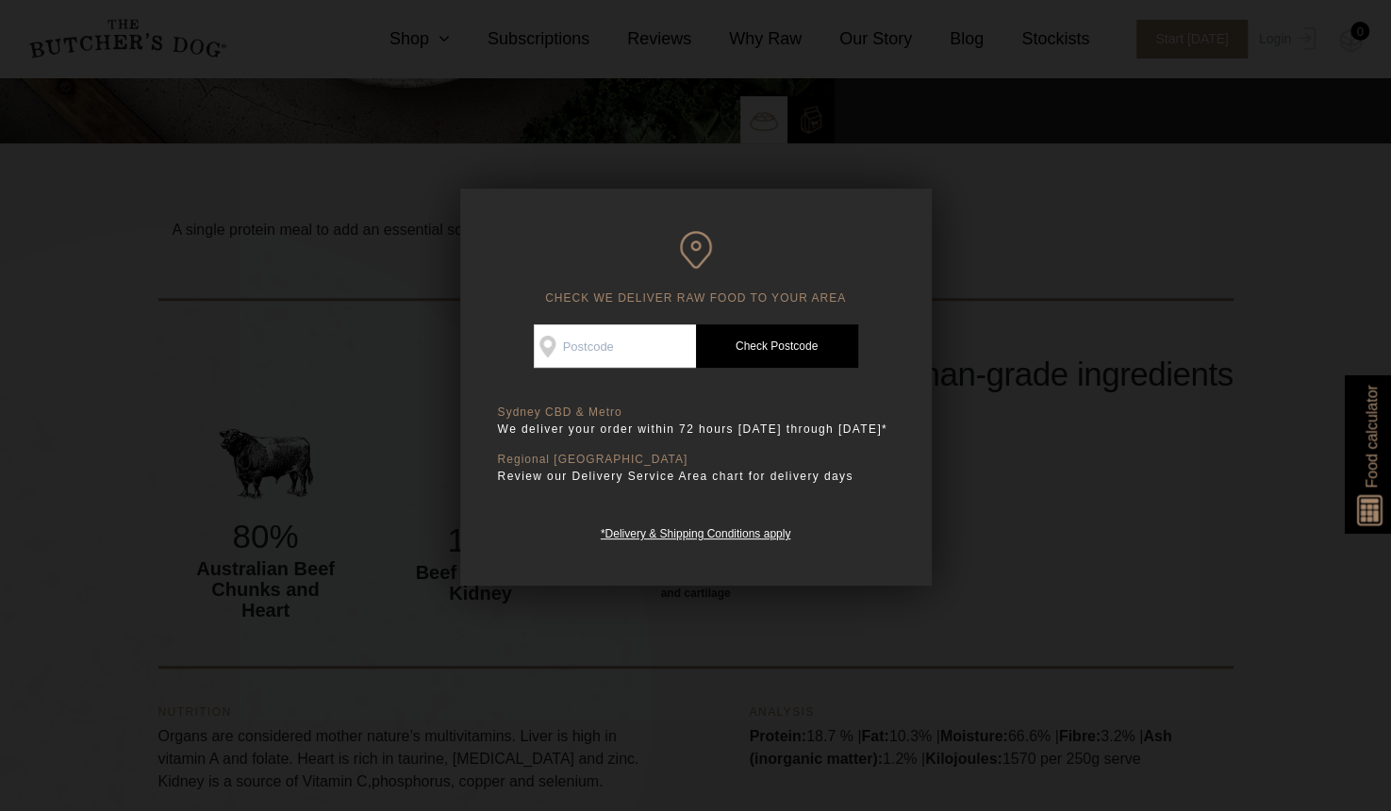
click at [1001, 573] on div at bounding box center [695, 405] width 1391 height 811
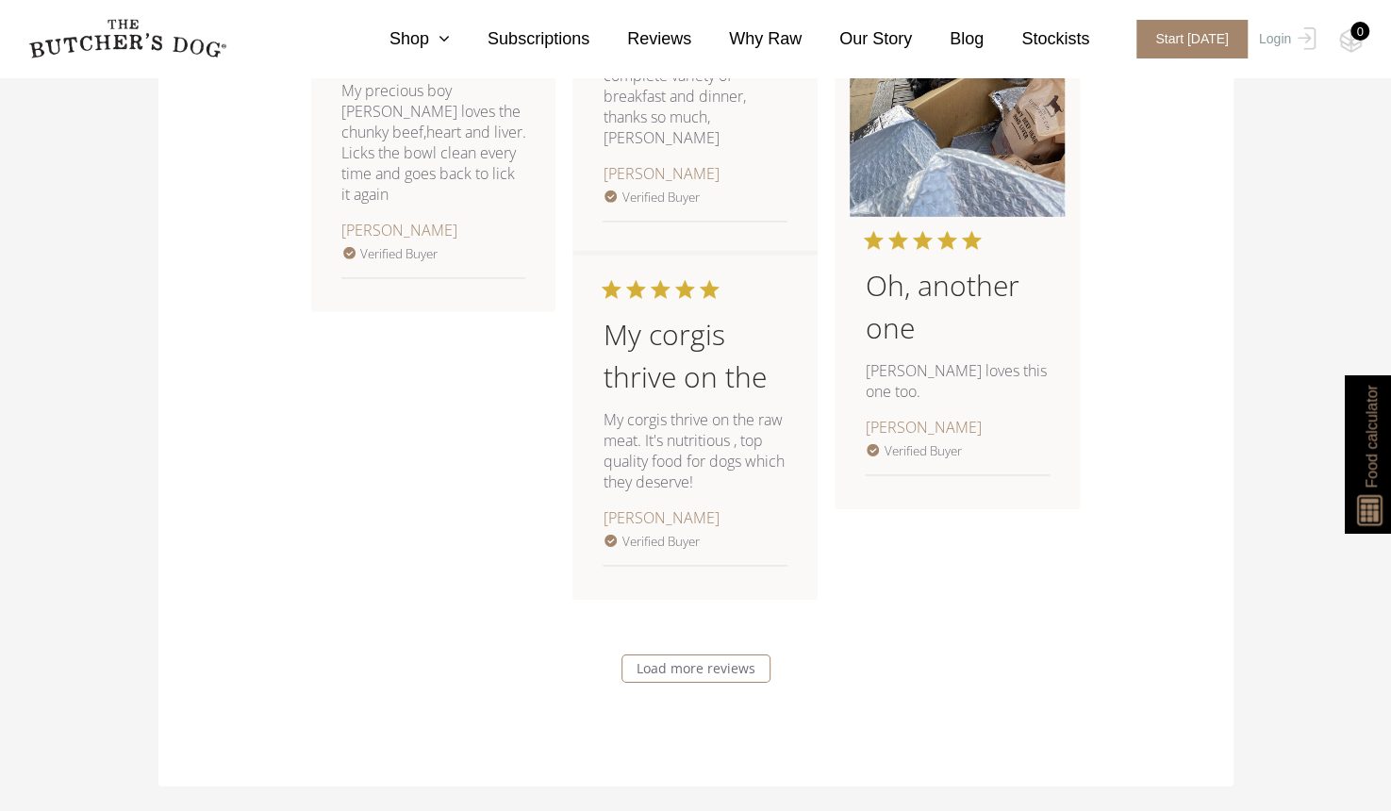
scroll to position [3277, 0]
click at [701, 671] on link "Load more reviews" at bounding box center [695, 667] width 149 height 28
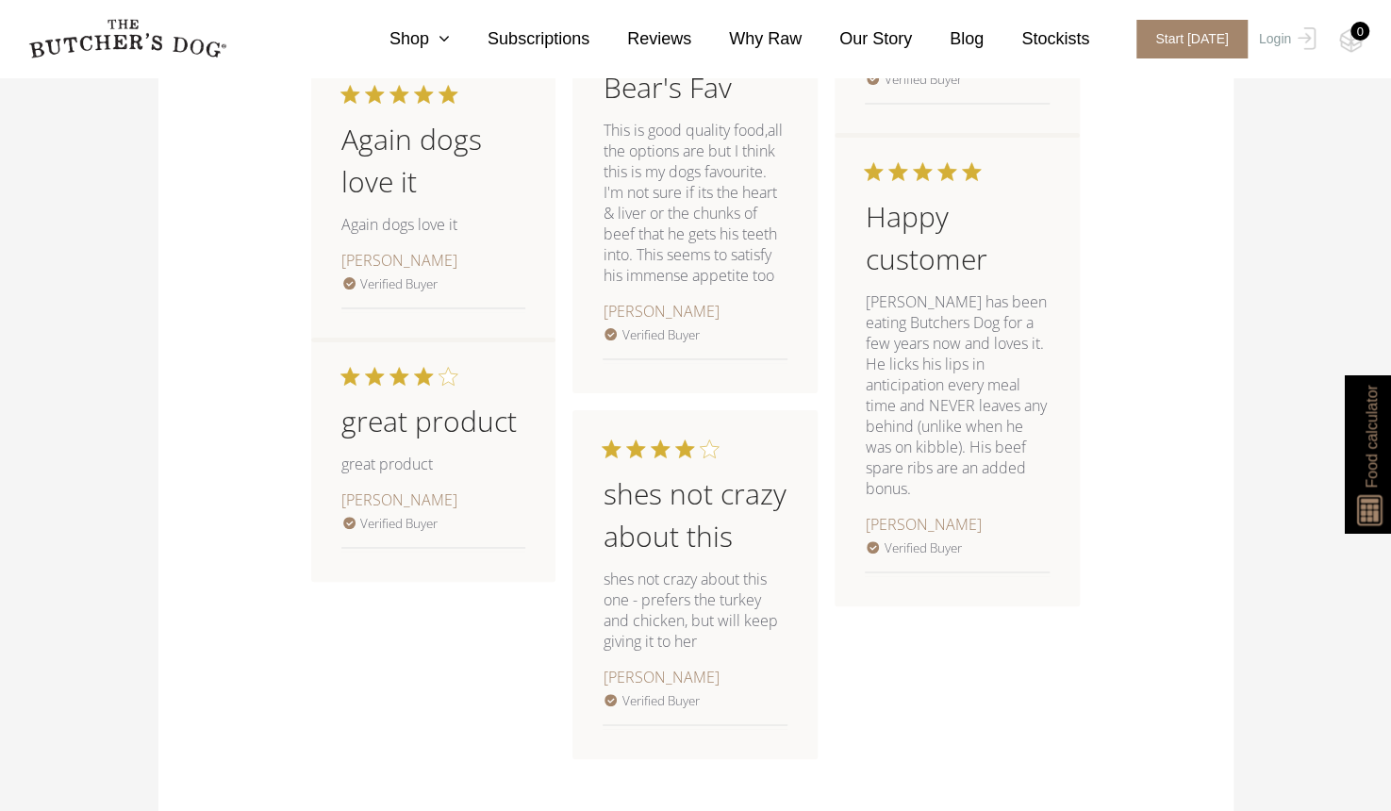
scroll to position [4254, 0]
drag, startPoint x: 966, startPoint y: 622, endPoint x: 873, endPoint y: 666, distance: 102.1
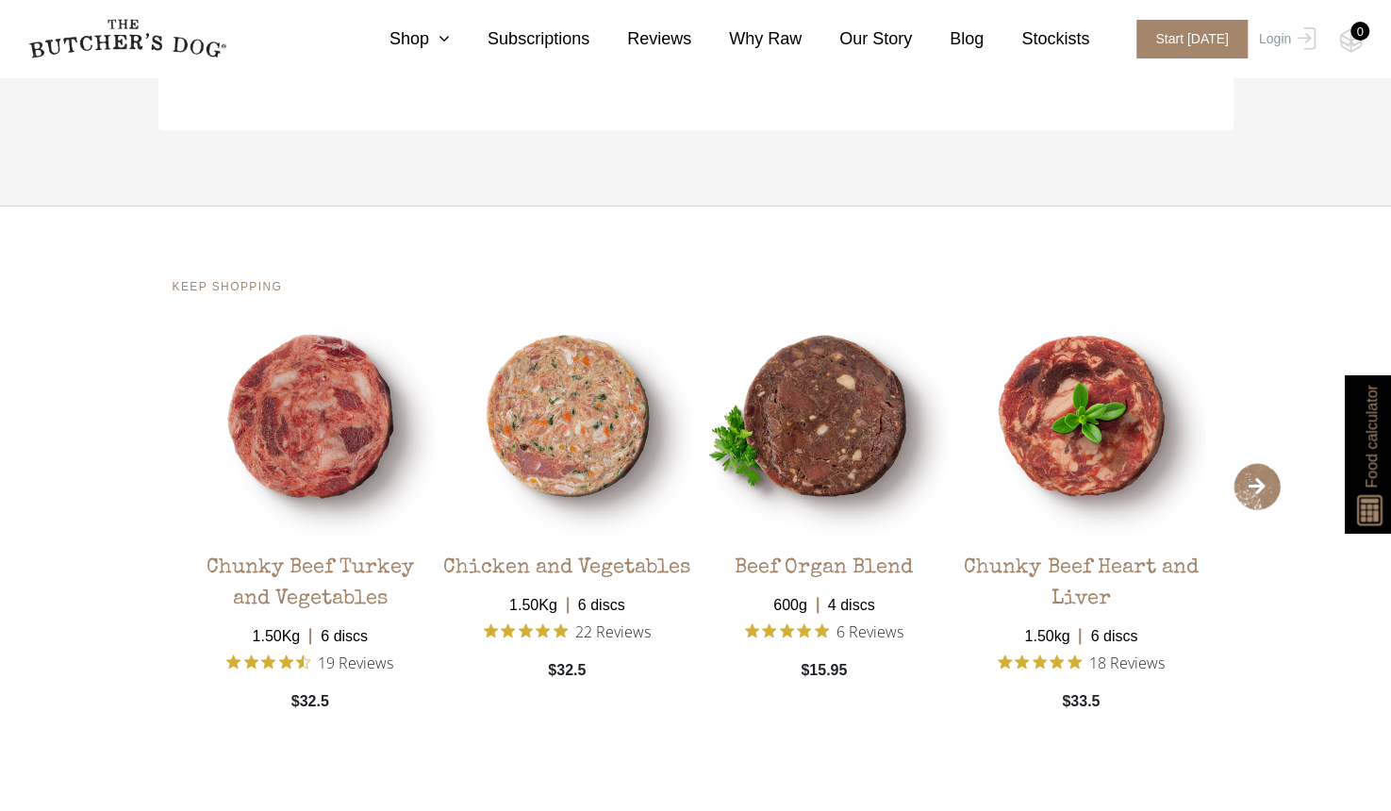
scroll to position [5054, 0]
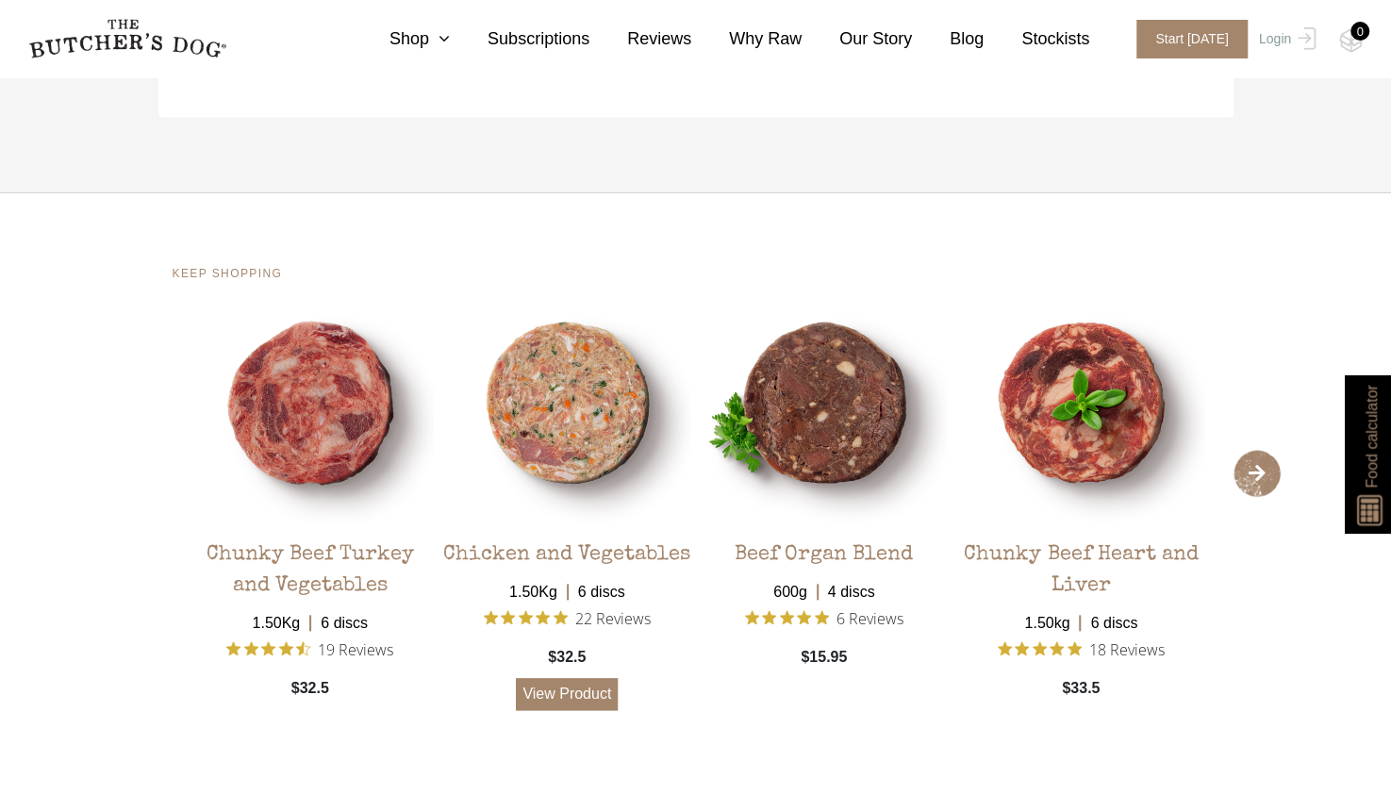
click at [543, 710] on link "View Product" at bounding box center [567, 694] width 102 height 32
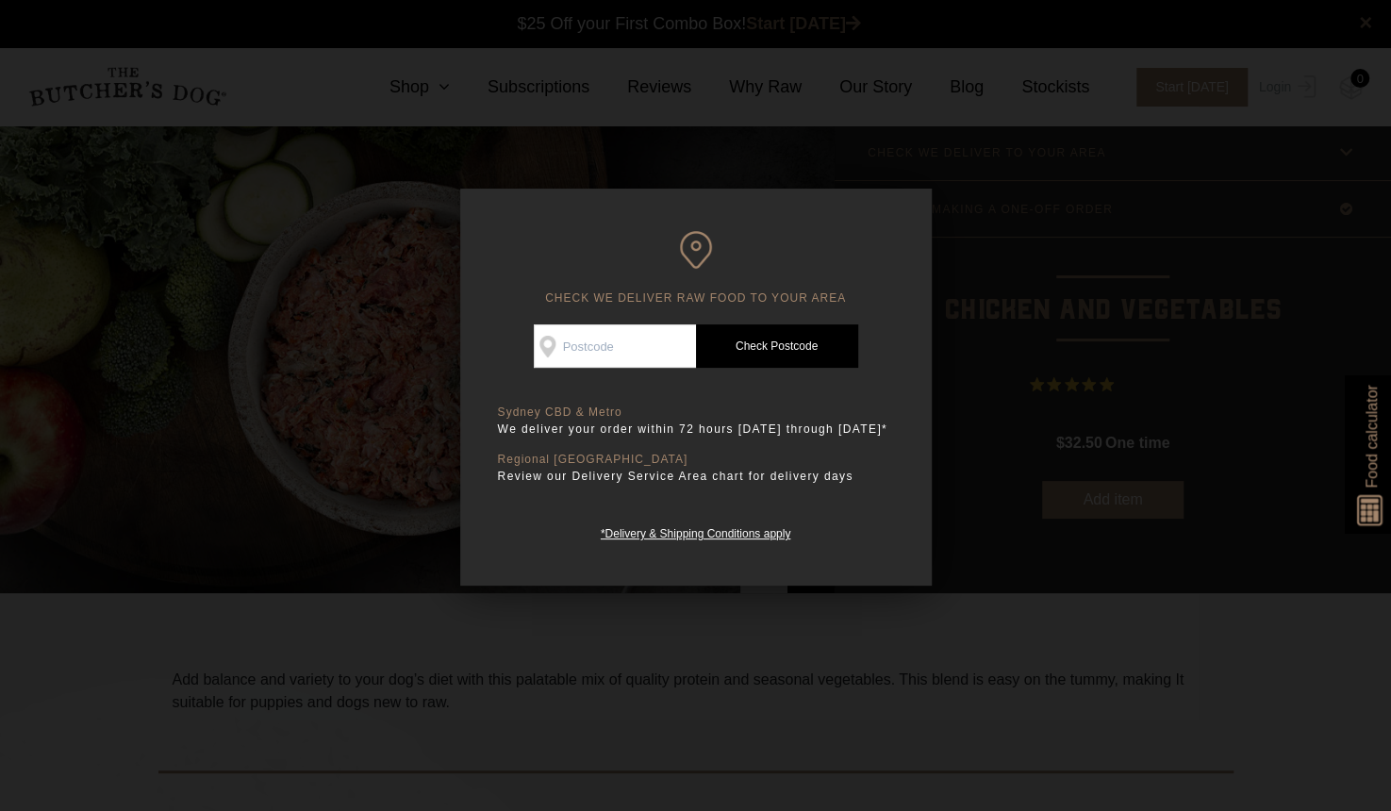
click at [373, 589] on div at bounding box center [695, 405] width 1391 height 811
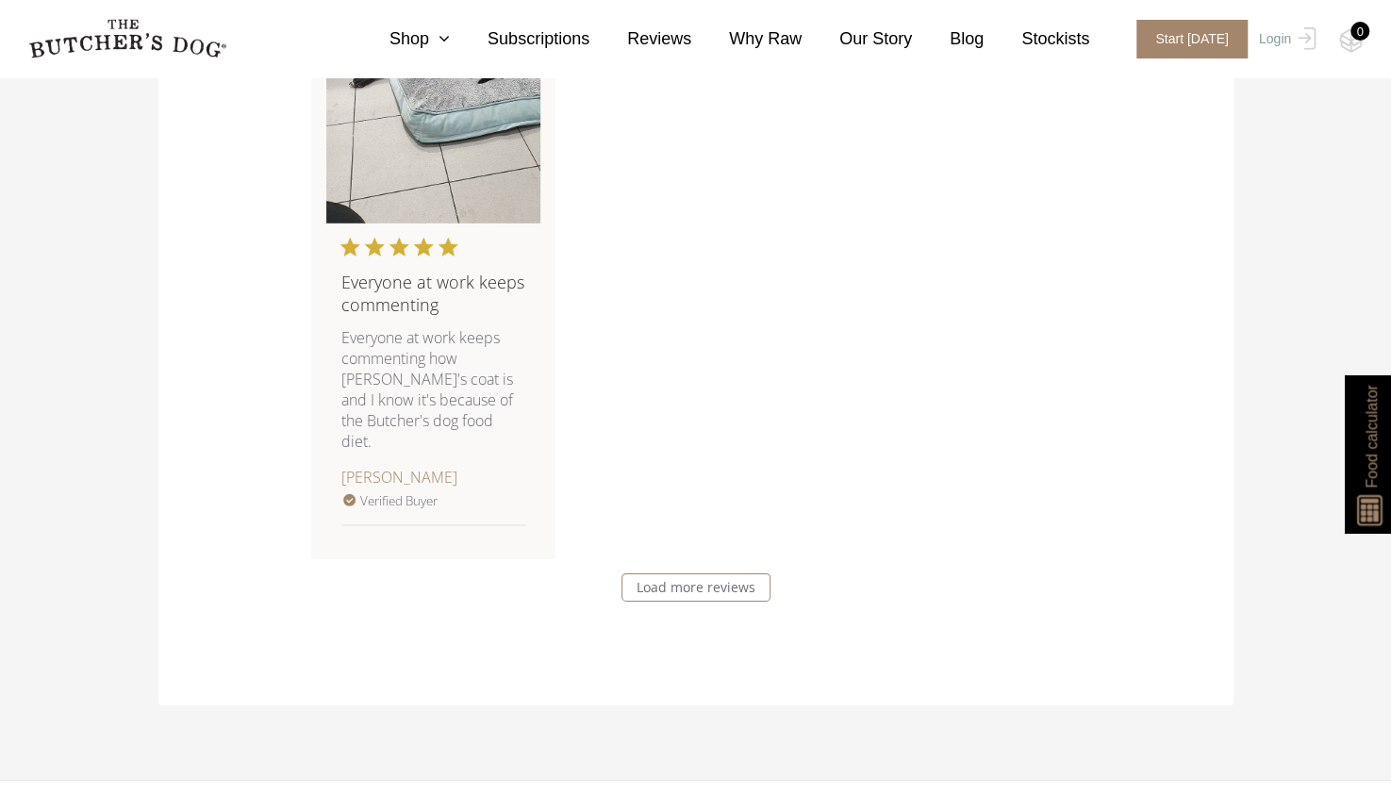
scroll to position [3284, 0]
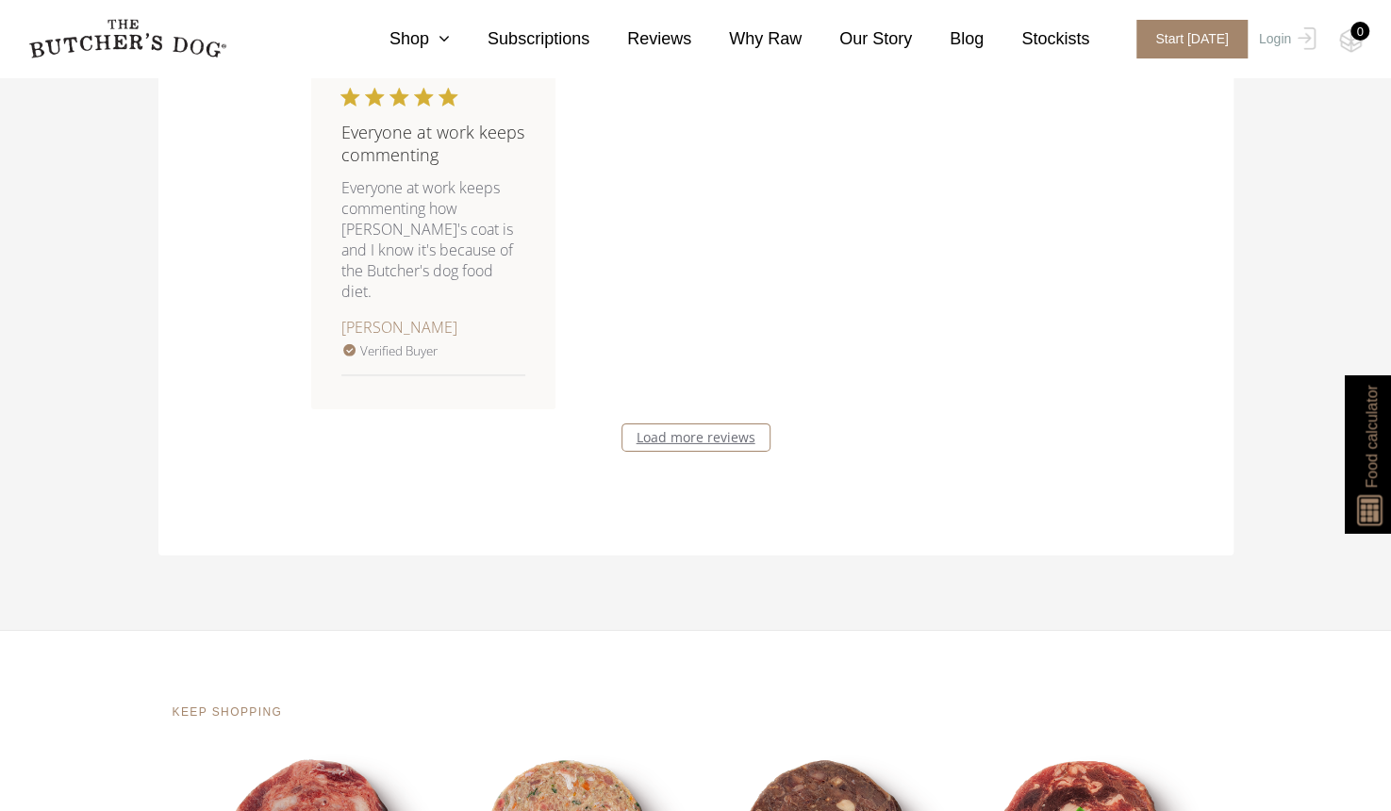
click at [700, 430] on link "Load more reviews" at bounding box center [695, 437] width 149 height 28
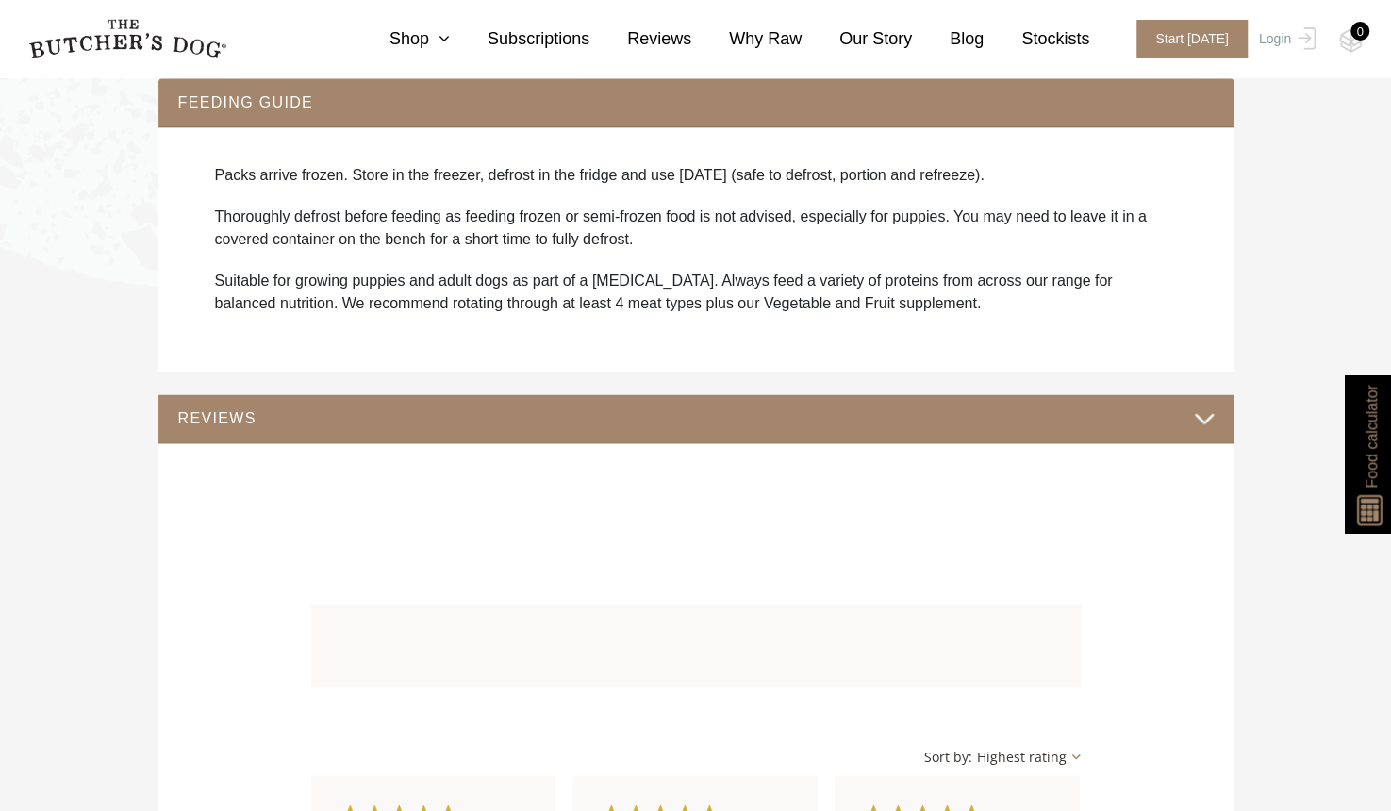
scroll to position [1312, 0]
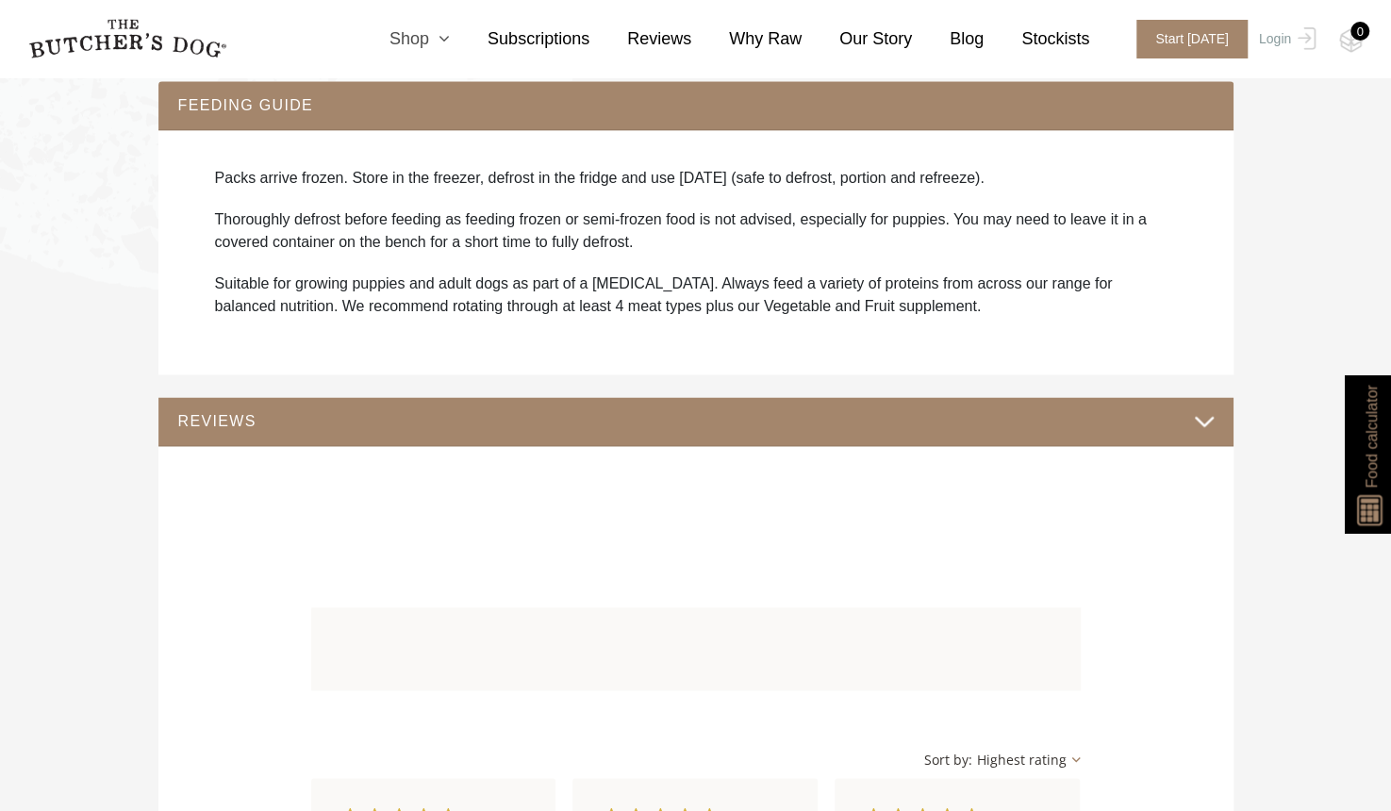
click at [441, 47] on link "Shop" at bounding box center [401, 38] width 98 height 25
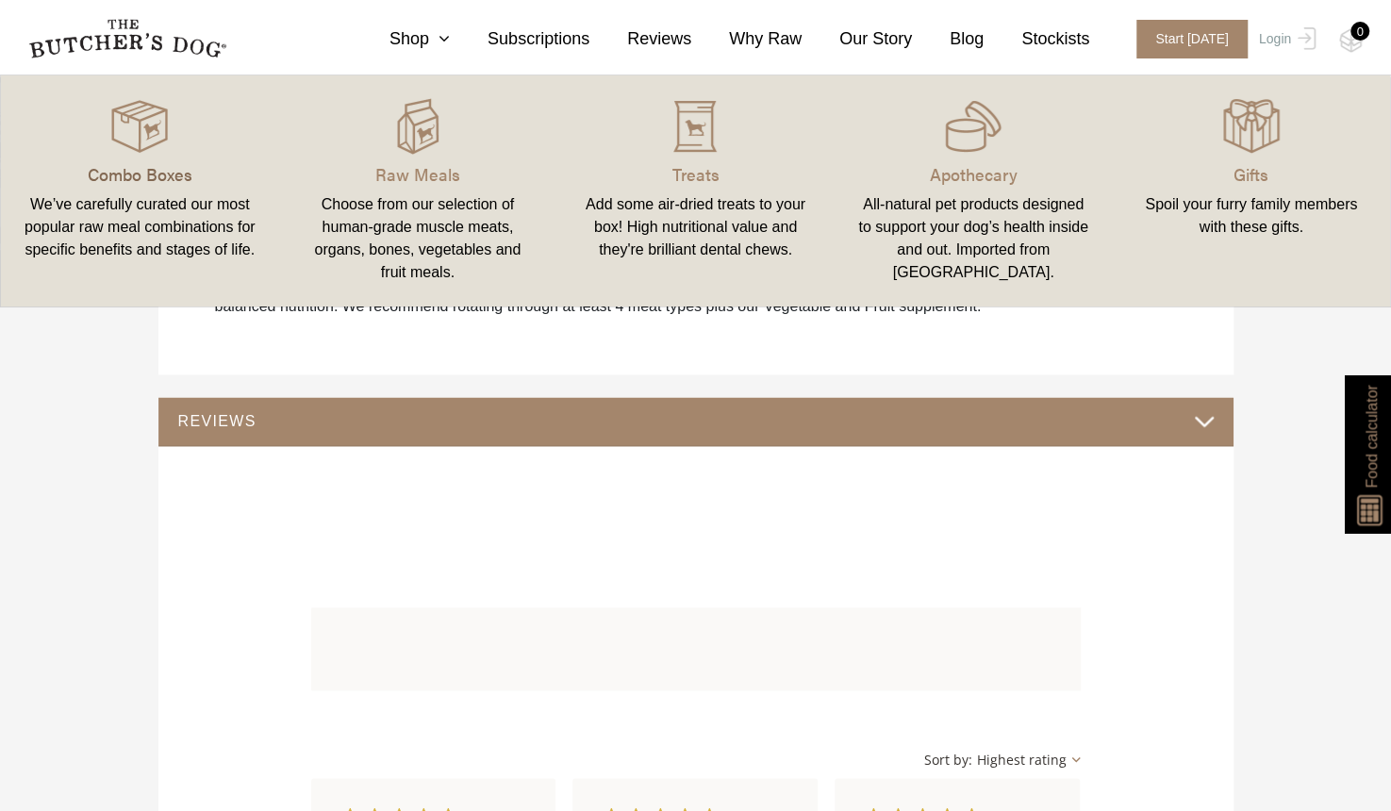
click at [104, 174] on p "Combo Boxes" at bounding box center [140, 173] width 233 height 25
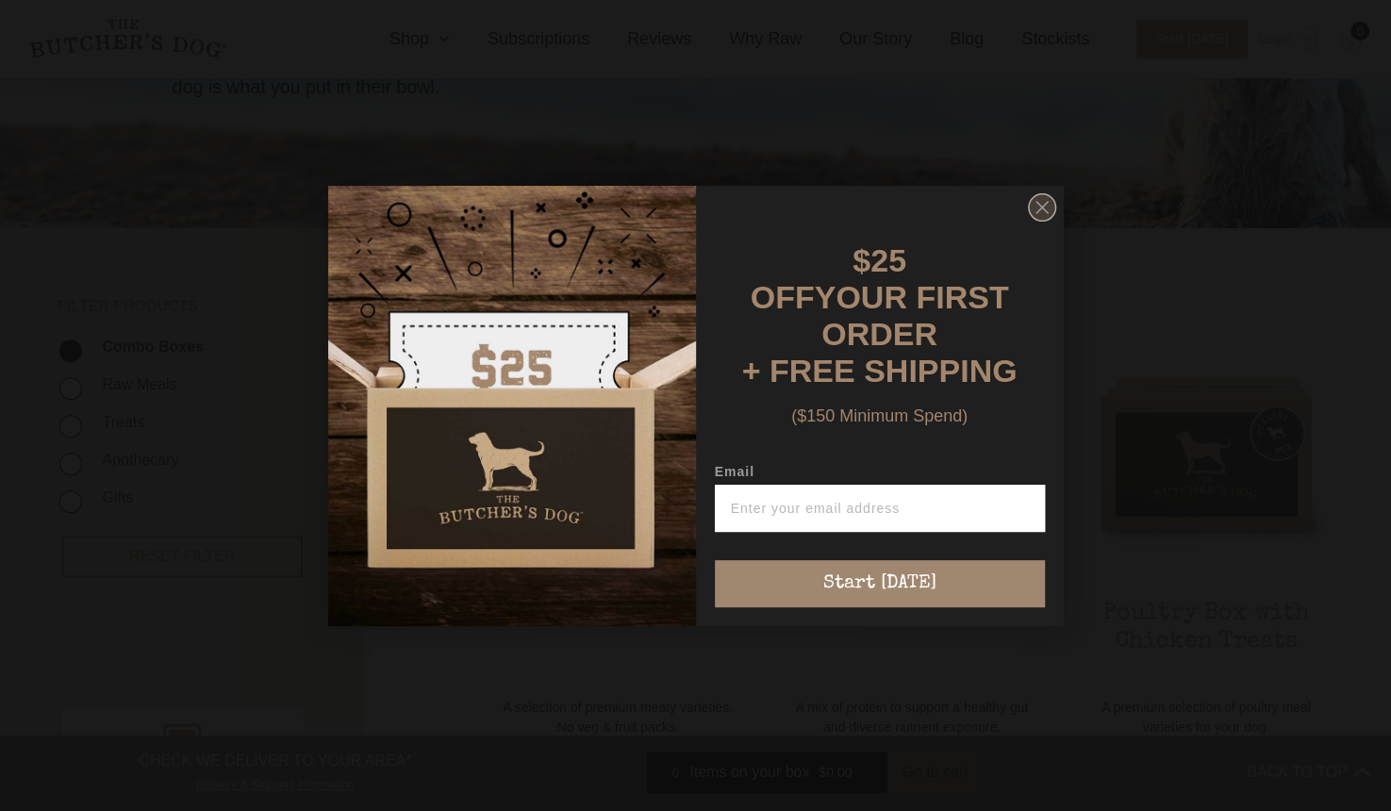
click at [1036, 206] on circle "Close dialog" at bounding box center [1041, 206] width 27 height 27
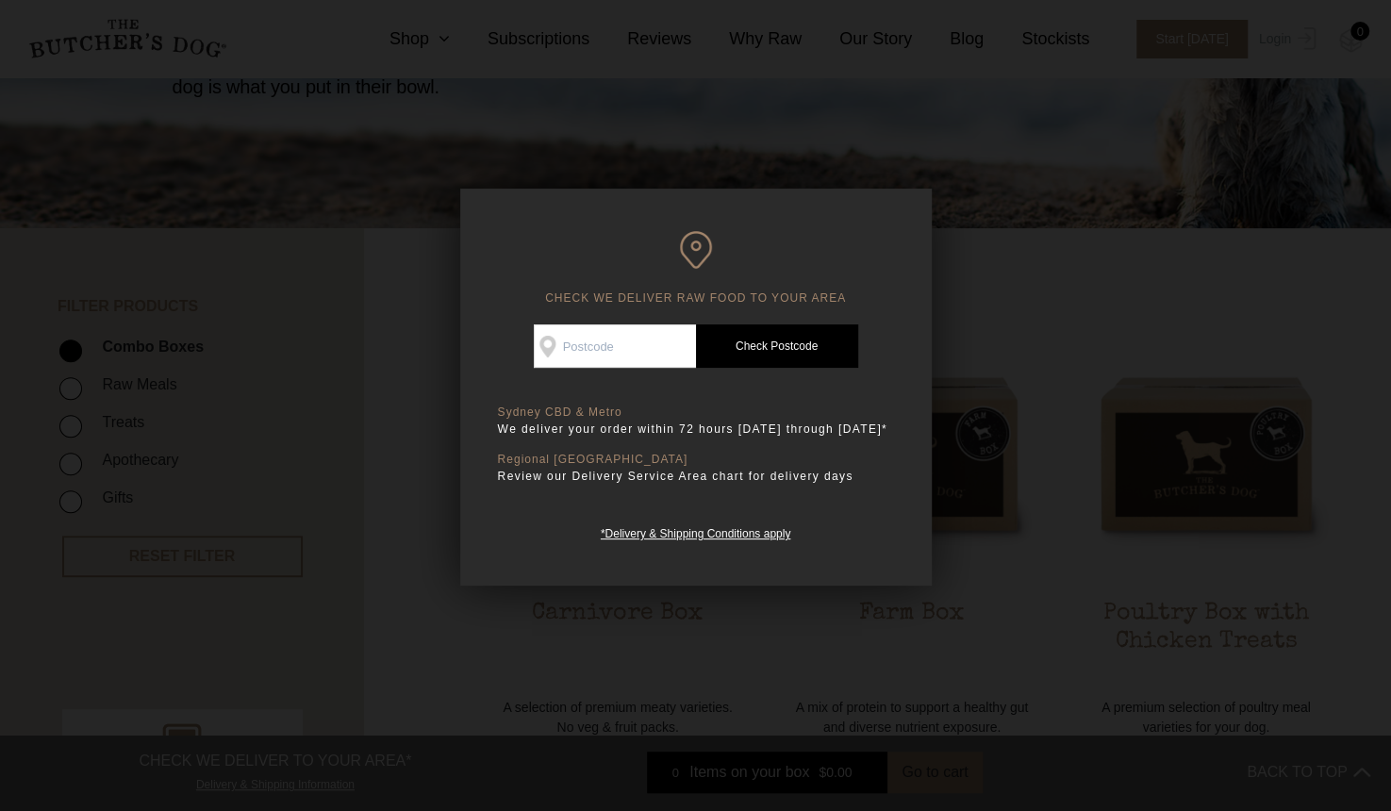
click at [1031, 303] on div at bounding box center [695, 405] width 1391 height 811
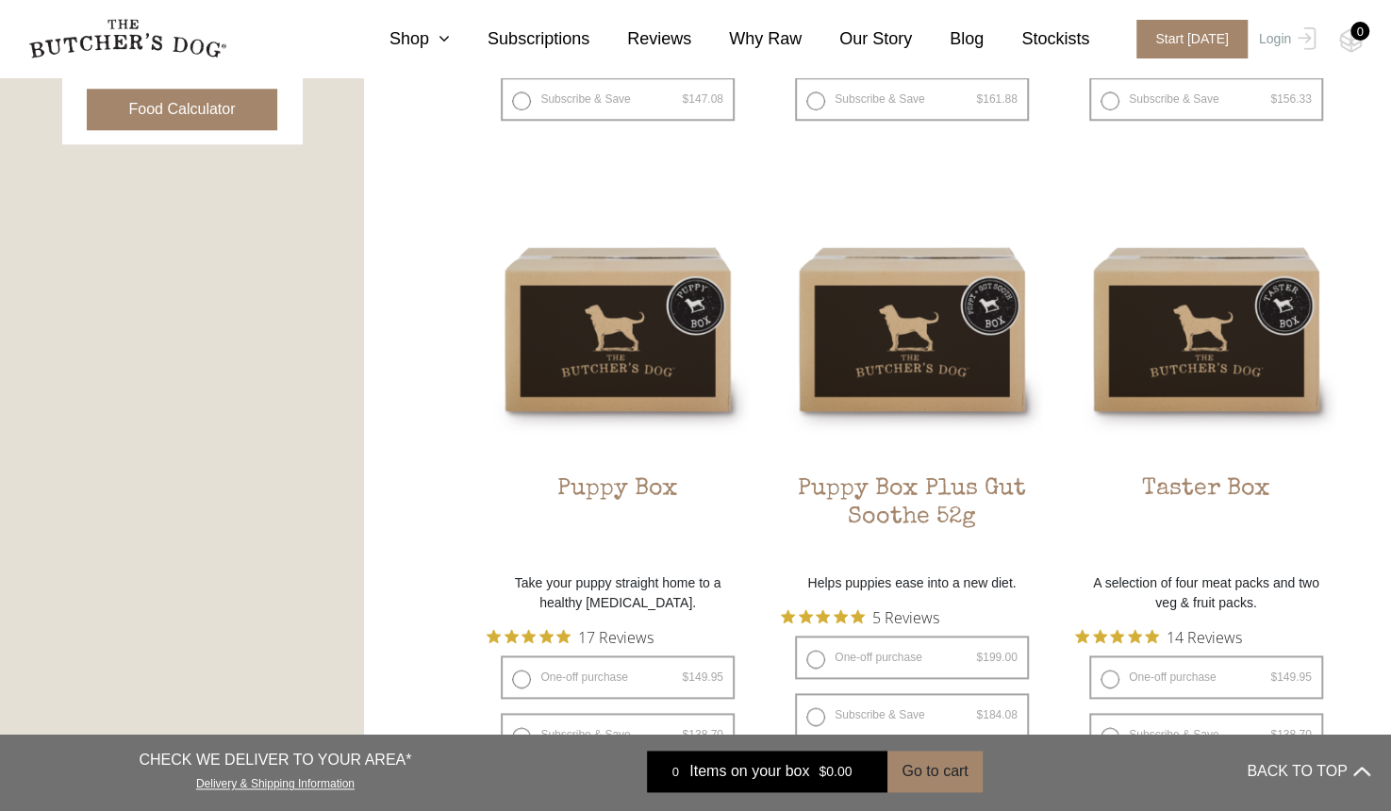
scroll to position [1138, 0]
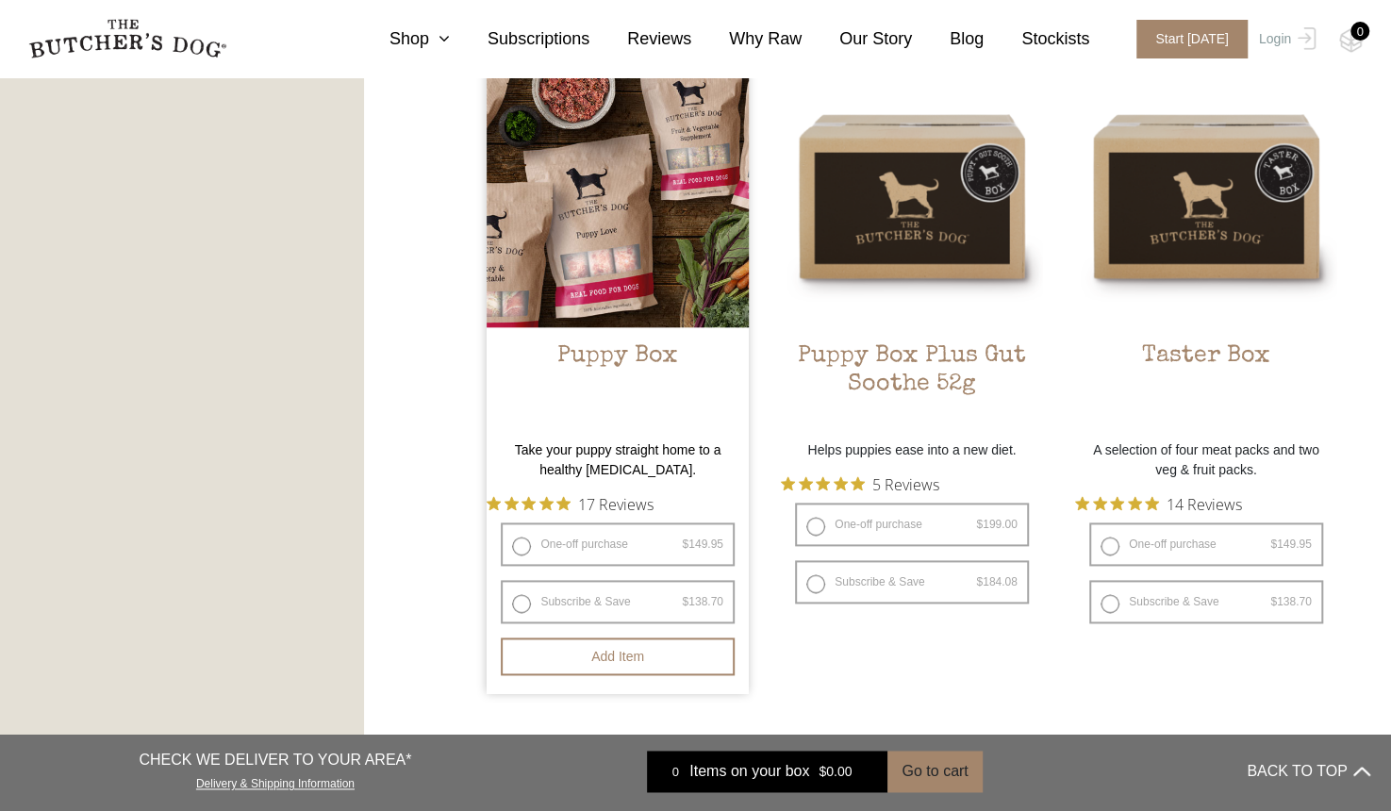
click at [639, 269] on img at bounding box center [618, 196] width 262 height 262
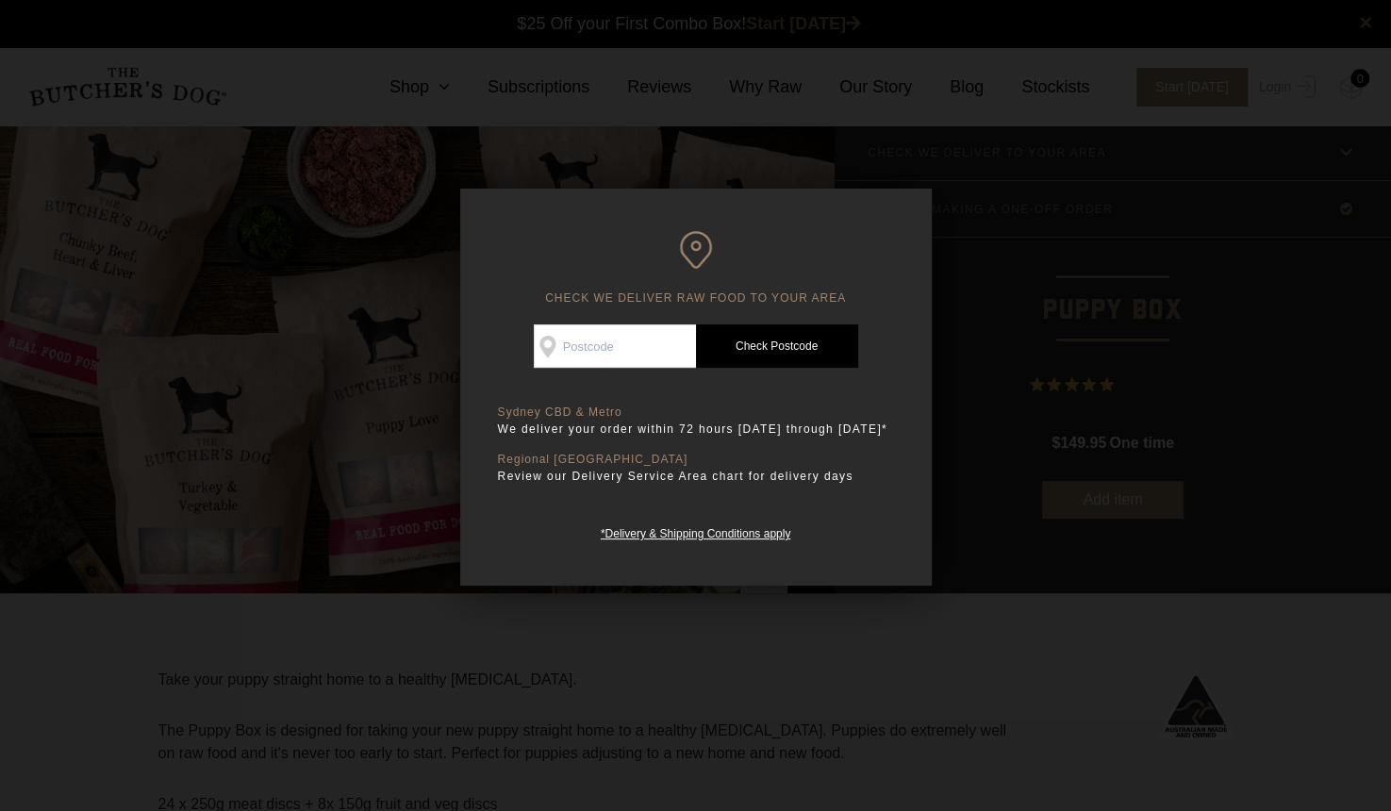
click at [979, 532] on div at bounding box center [695, 405] width 1391 height 811
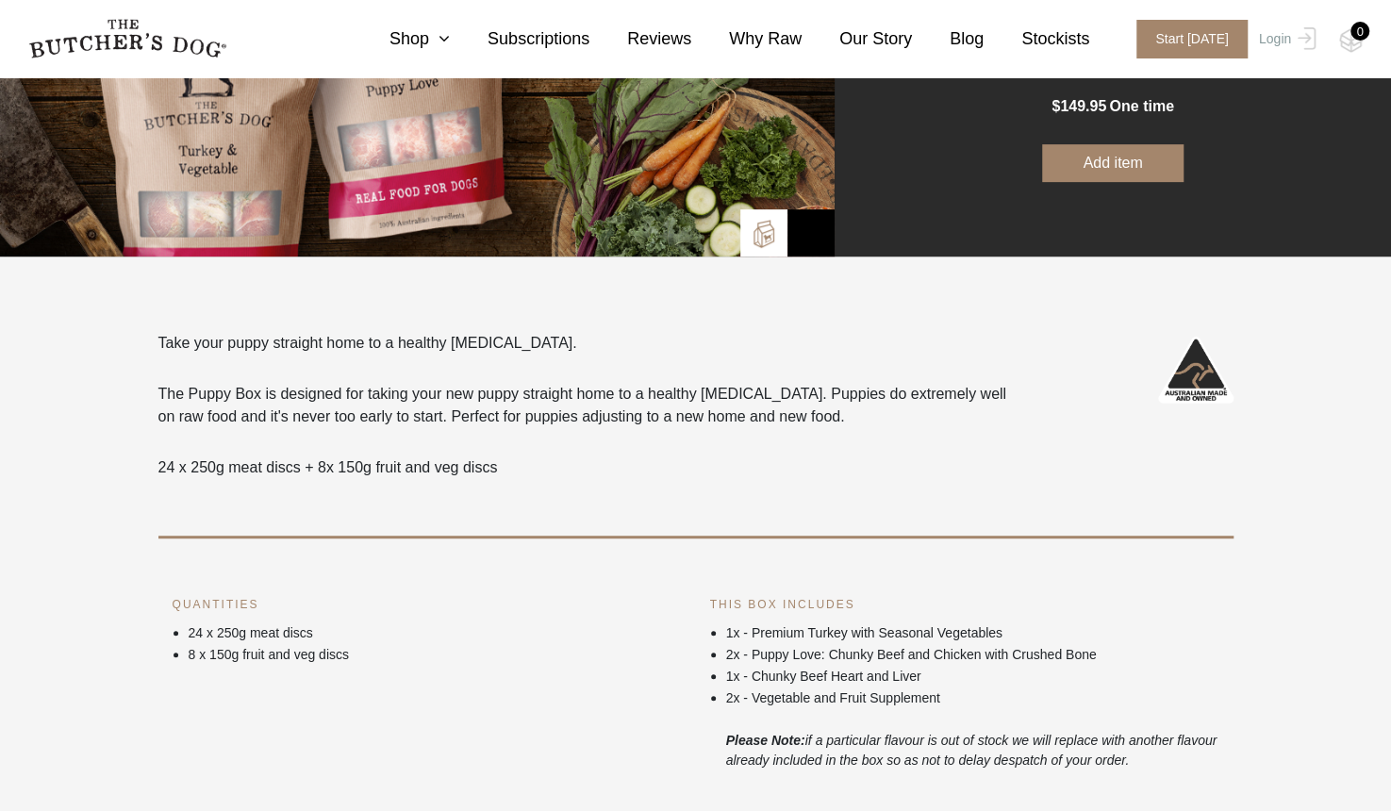
scroll to position [355, 0]
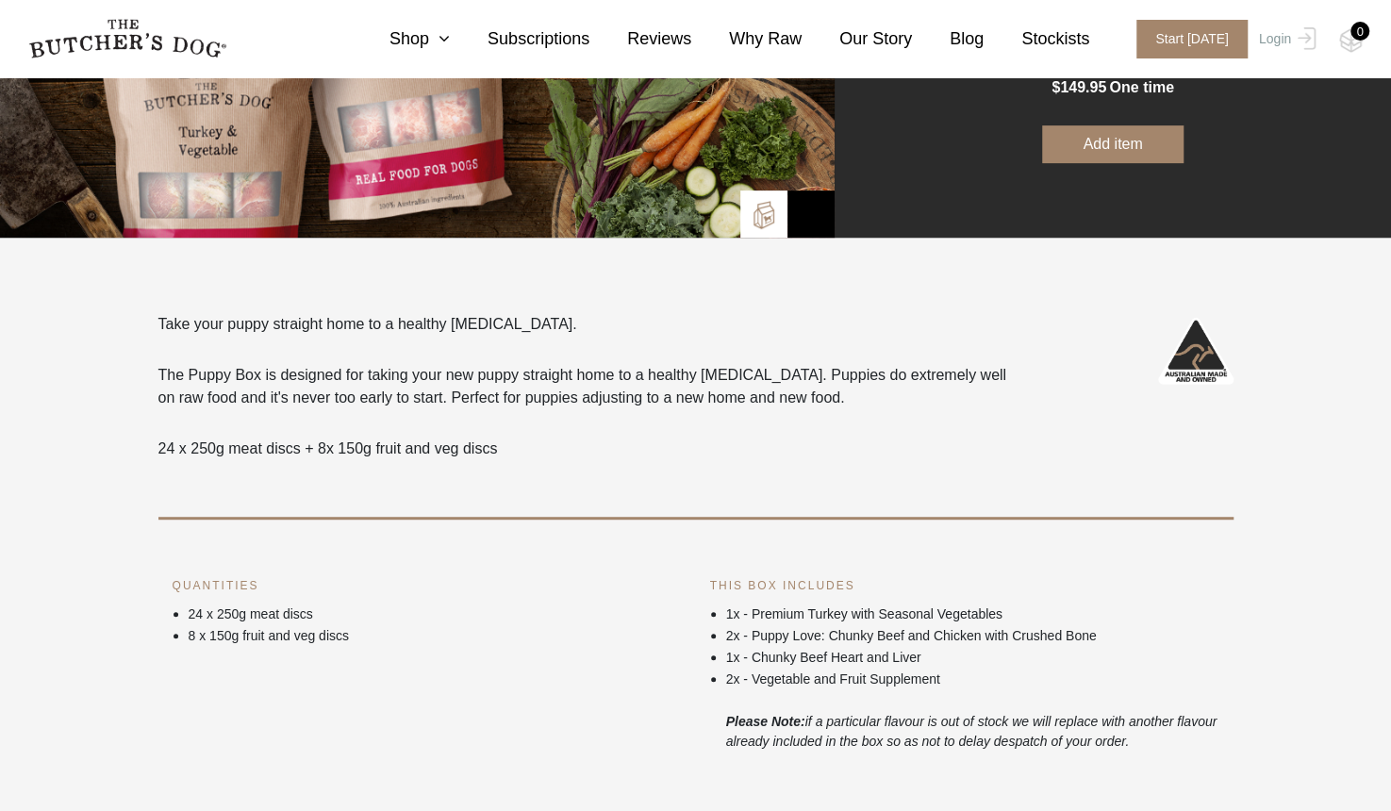
click at [979, 532] on div "Take your puppy straight home to a healthy [MEDICAL_DATA]. The Puppy Box is des…" at bounding box center [695, 532] width 1075 height 438
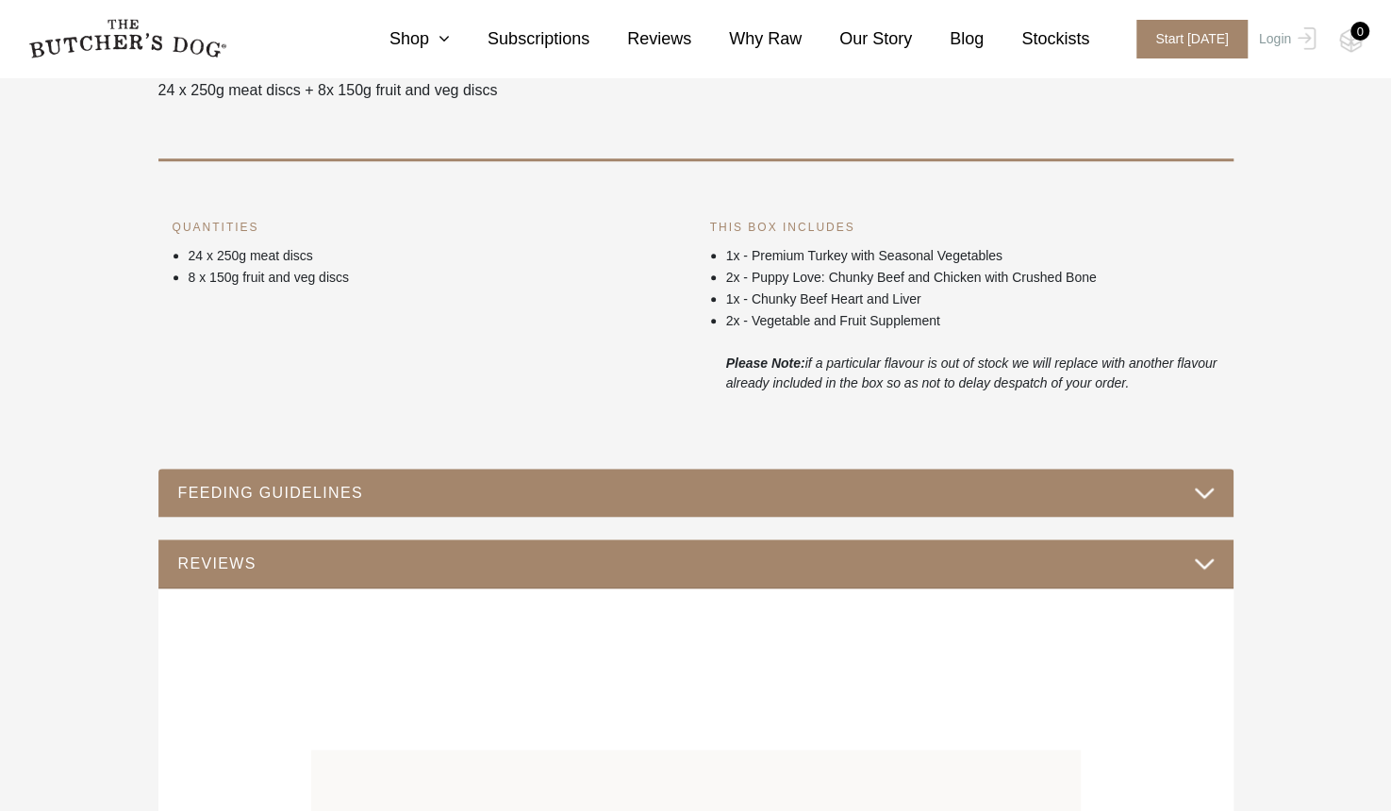
scroll to position [713, 0]
click at [1214, 492] on div "FEEDING GUIDELINES" at bounding box center [695, 494] width 1075 height 49
click at [1193, 499] on button "FEEDING GUIDELINES" at bounding box center [695, 493] width 1037 height 25
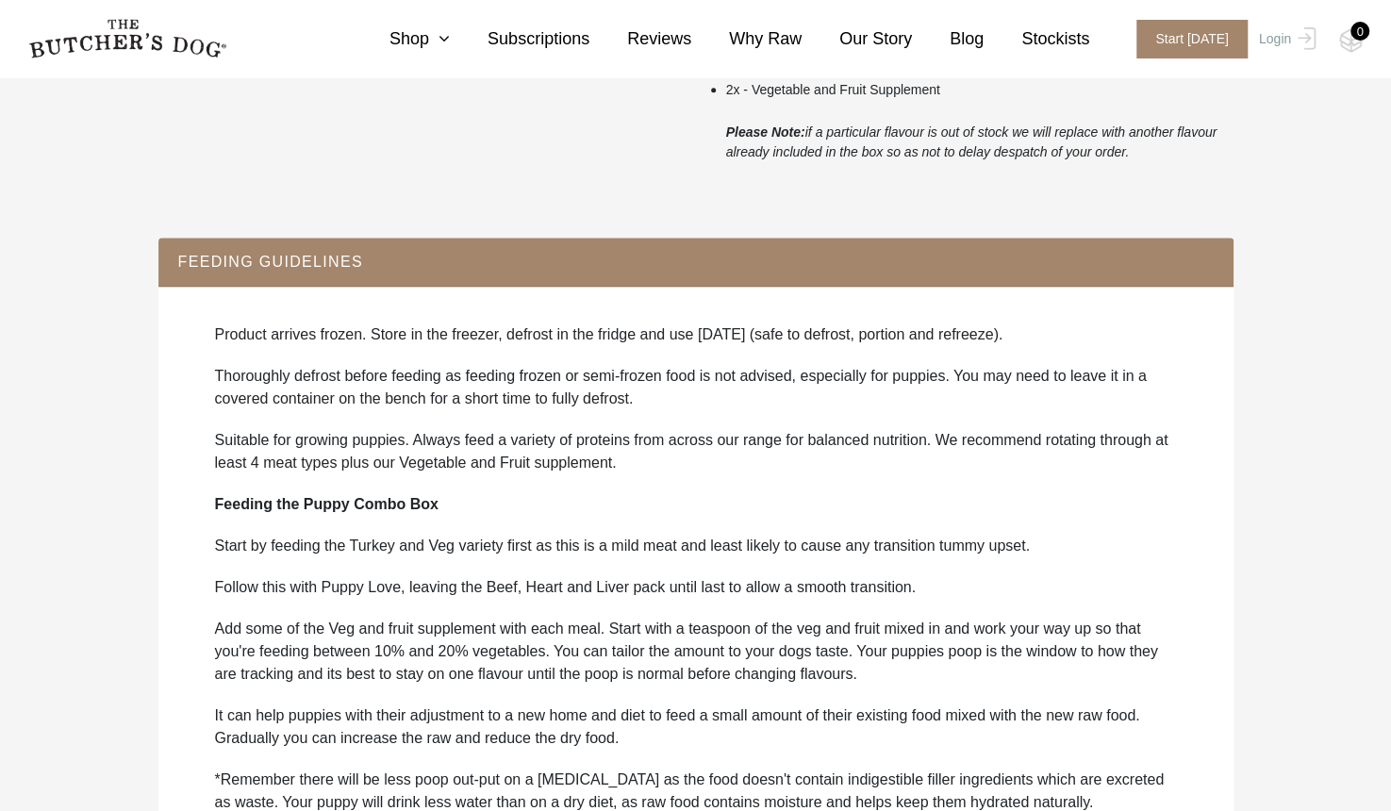
scroll to position [1120, 0]
